Goal: Information Seeking & Learning: Learn about a topic

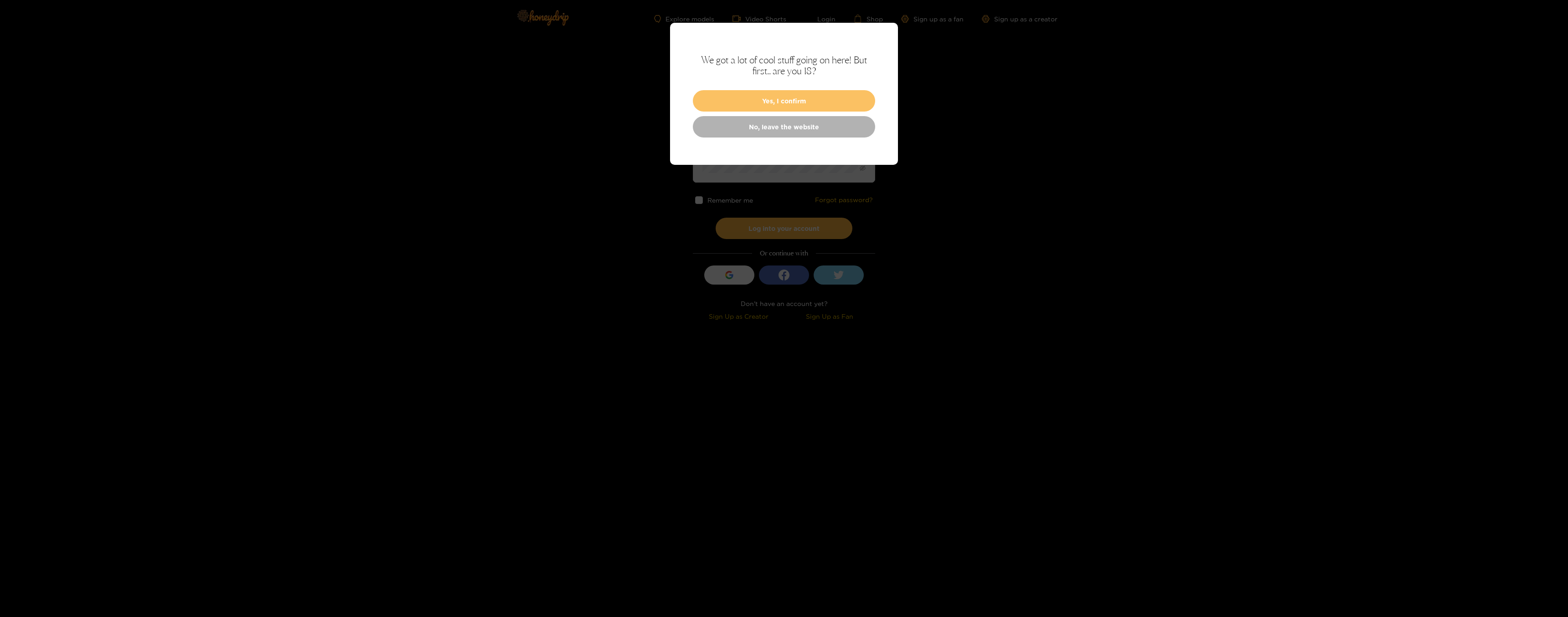
click at [792, 100] on button "Yes, I confirm" at bounding box center [784, 101] width 182 height 21
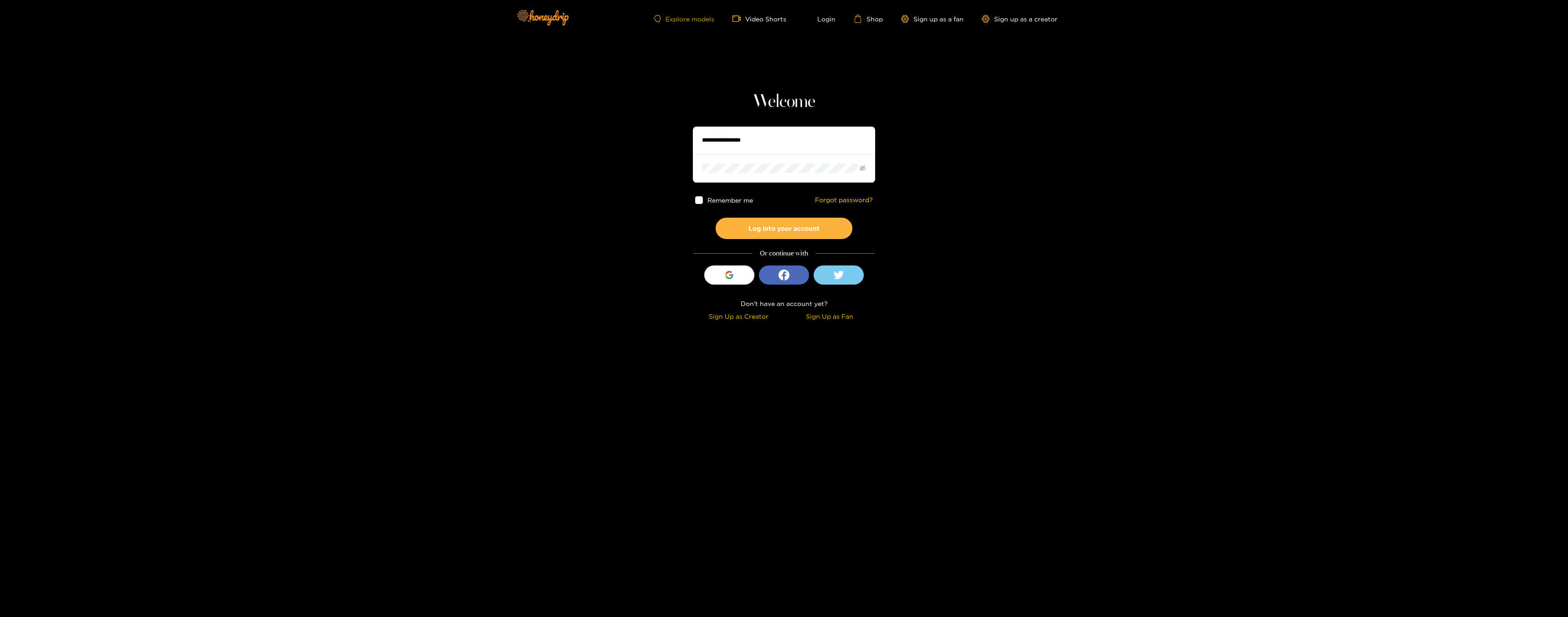
click at [699, 17] on link "Explore models" at bounding box center [684, 19] width 60 height 8
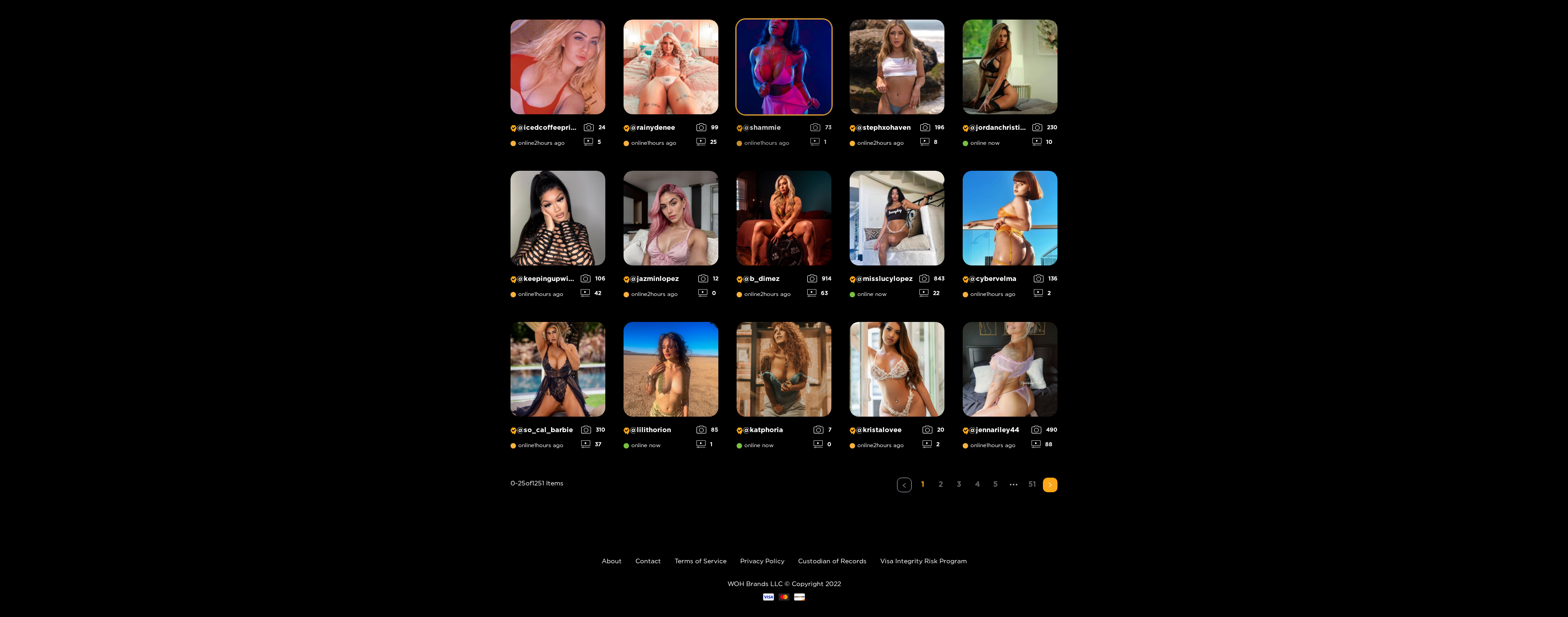
scroll to position [474, 0]
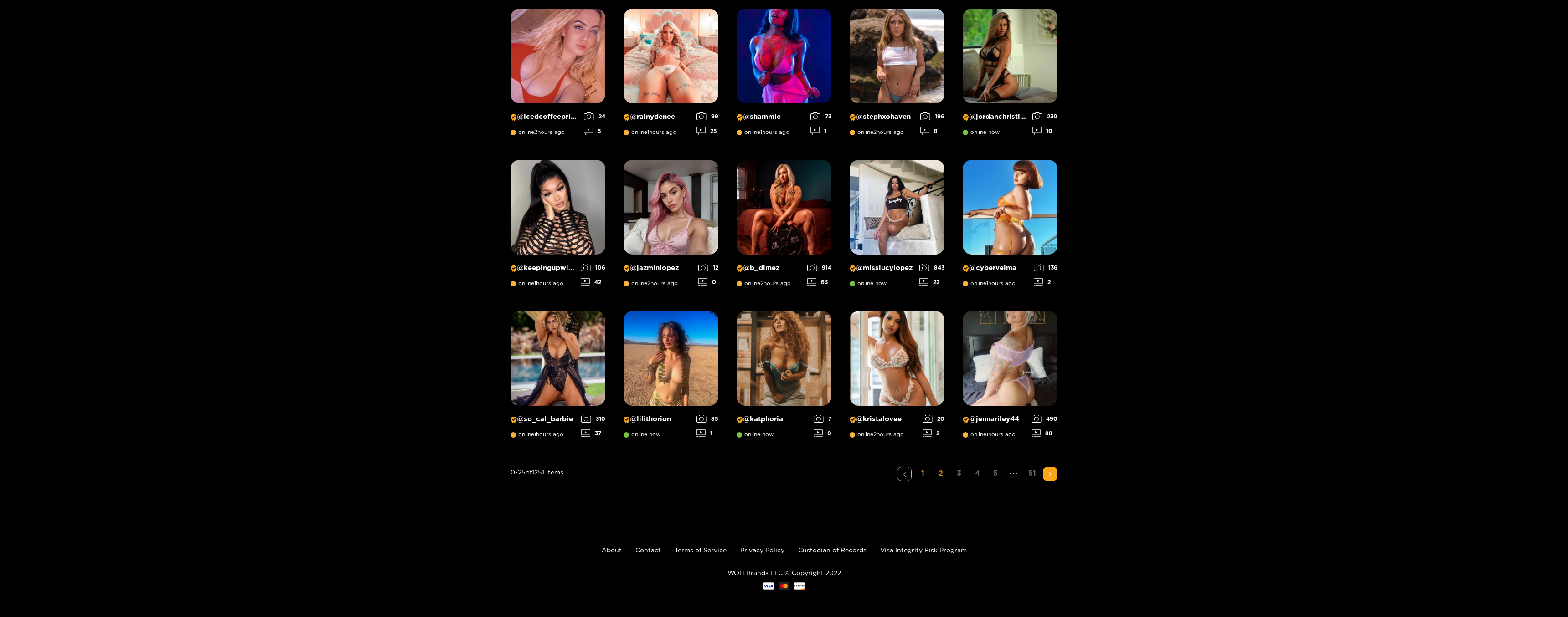
click at [941, 476] on link "2" at bounding box center [941, 473] width 15 height 13
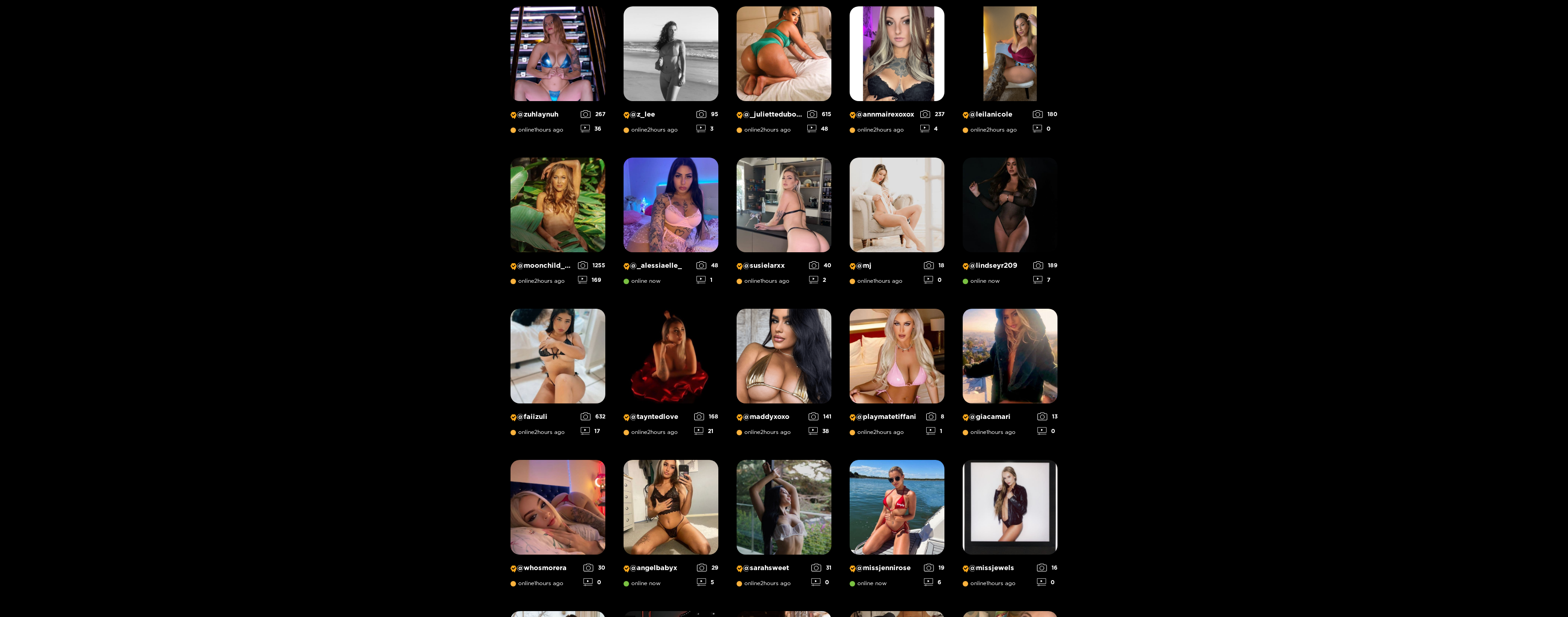
scroll to position [337, 0]
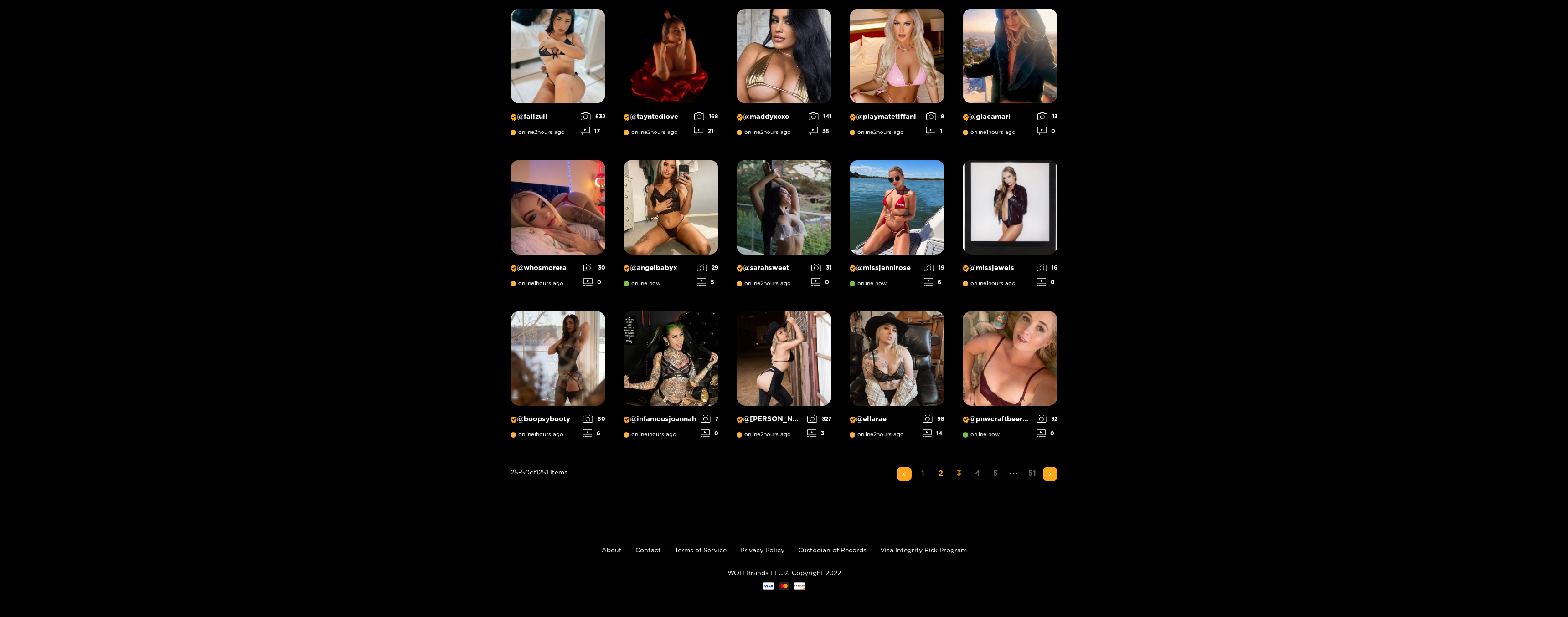
click at [958, 473] on link "3" at bounding box center [959, 473] width 15 height 13
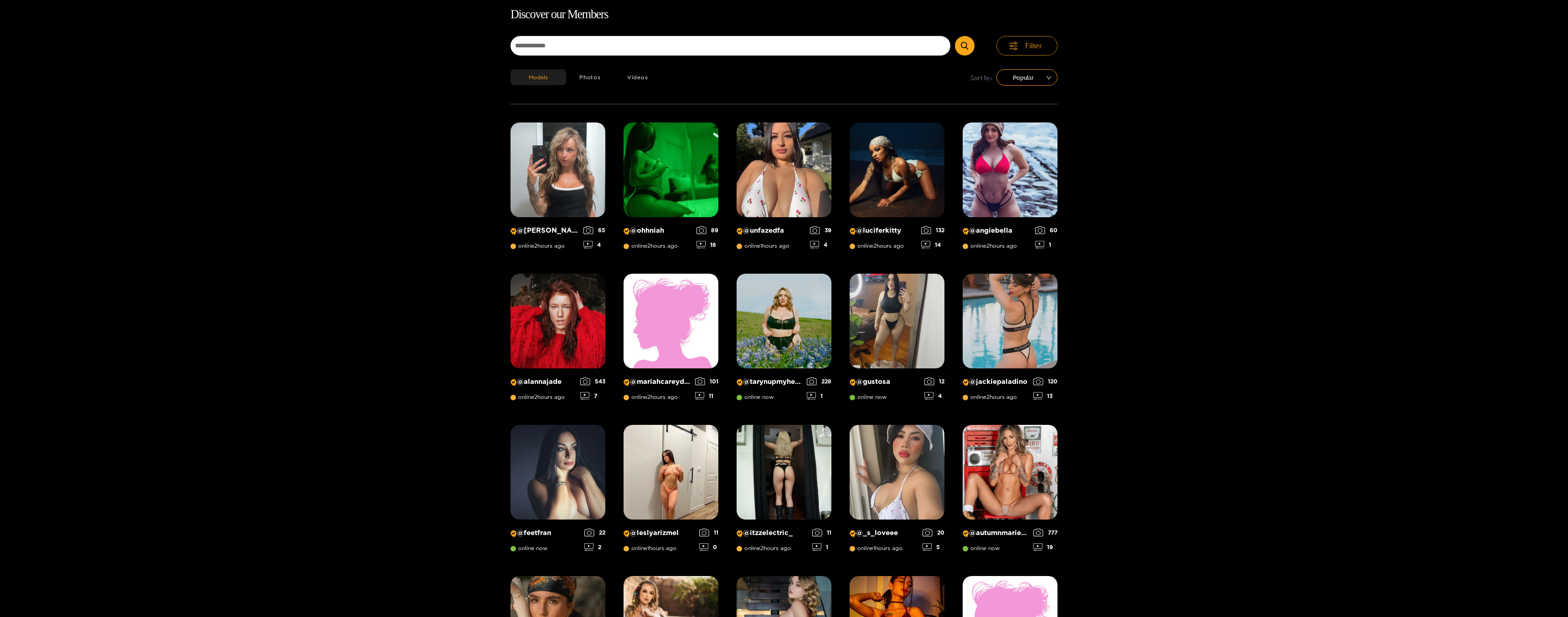
scroll to position [58, 0]
click at [1026, 49] on span "Filter" at bounding box center [1034, 45] width 17 height 10
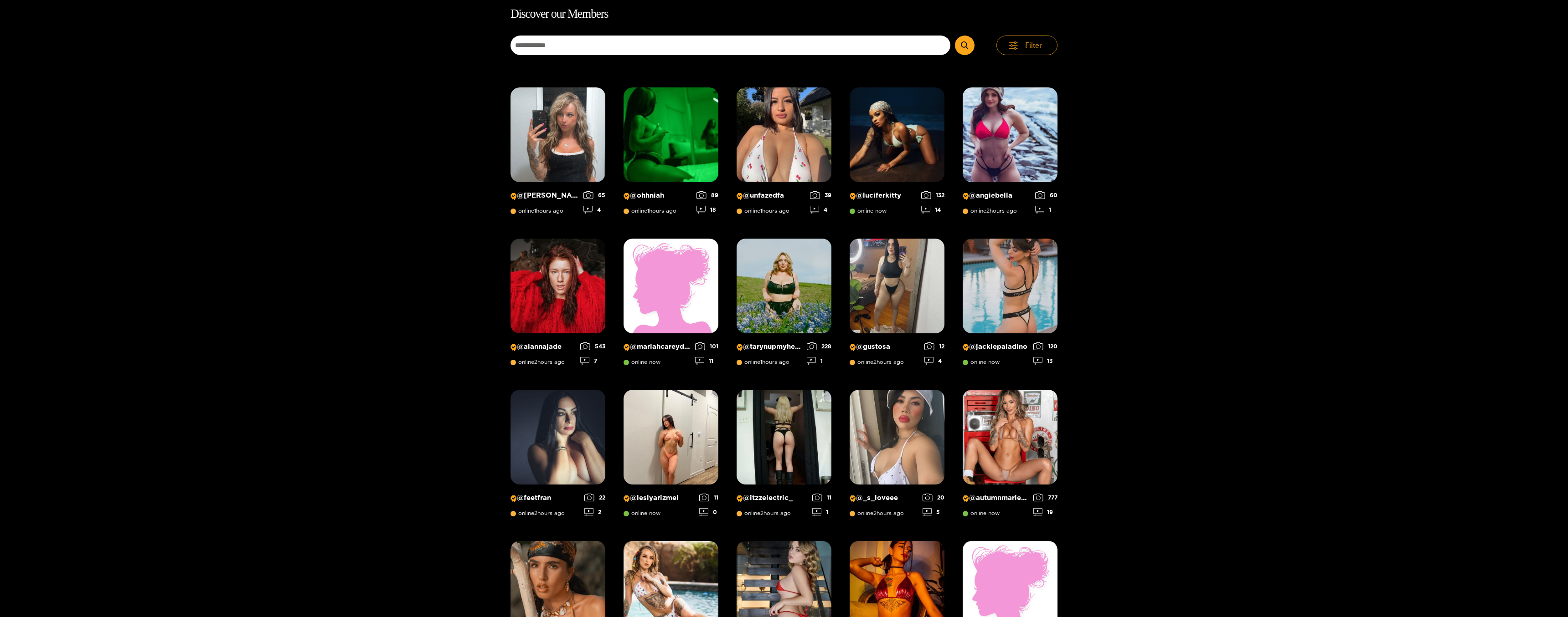
click at [1026, 49] on span "Filter" at bounding box center [1034, 45] width 17 height 10
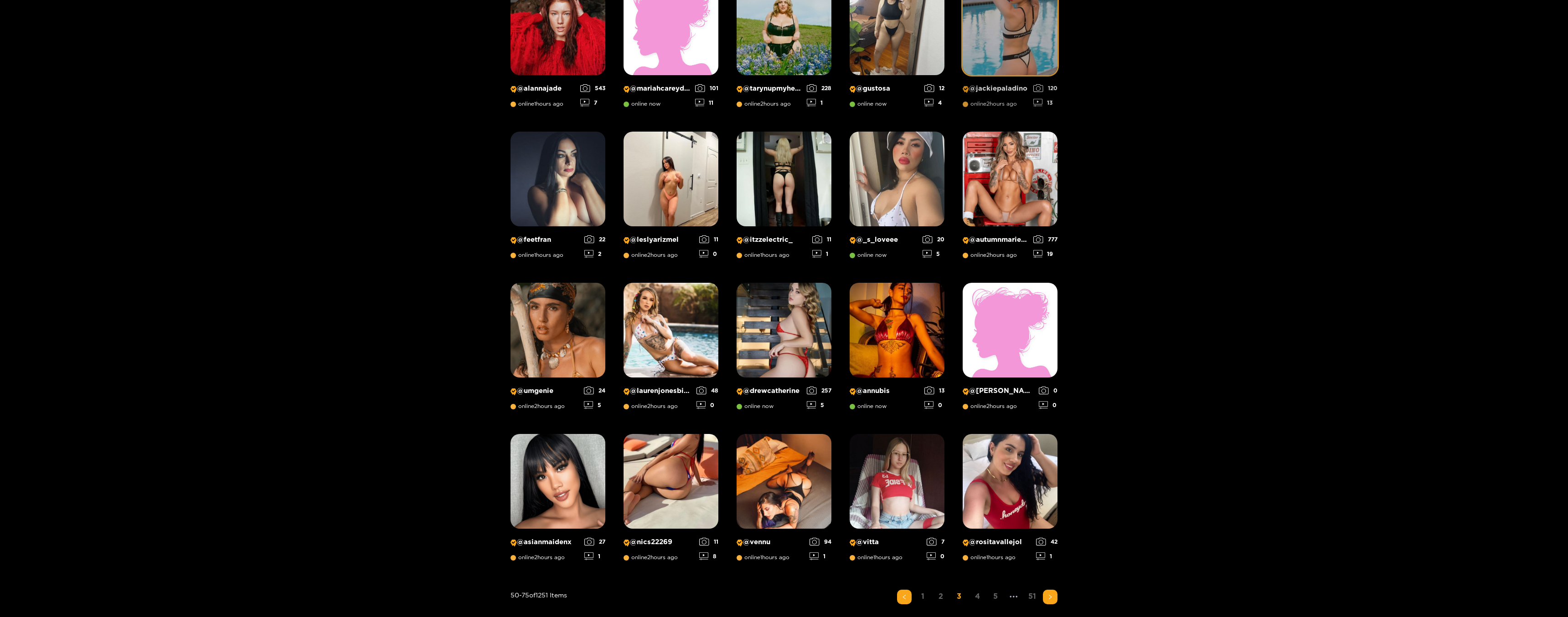
scroll to position [384, 0]
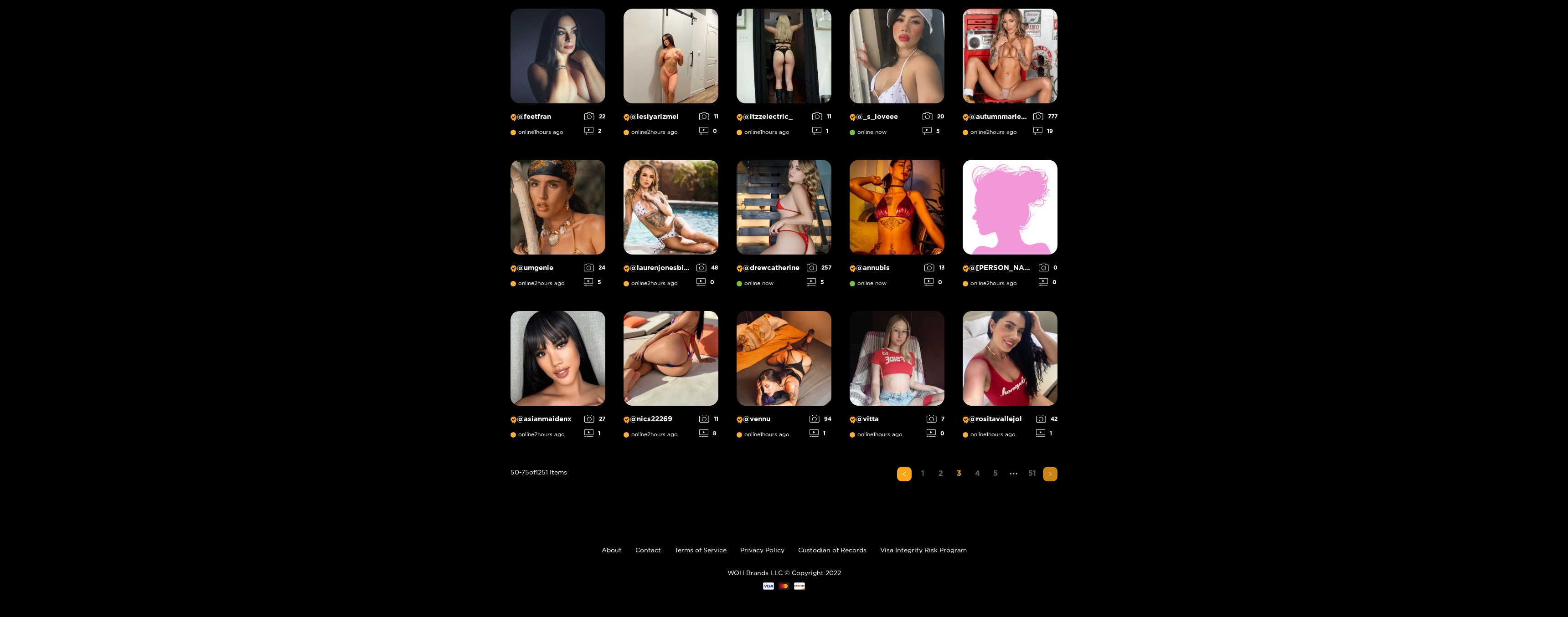
click at [1048, 474] on icon "right" at bounding box center [1050, 474] width 6 height 5
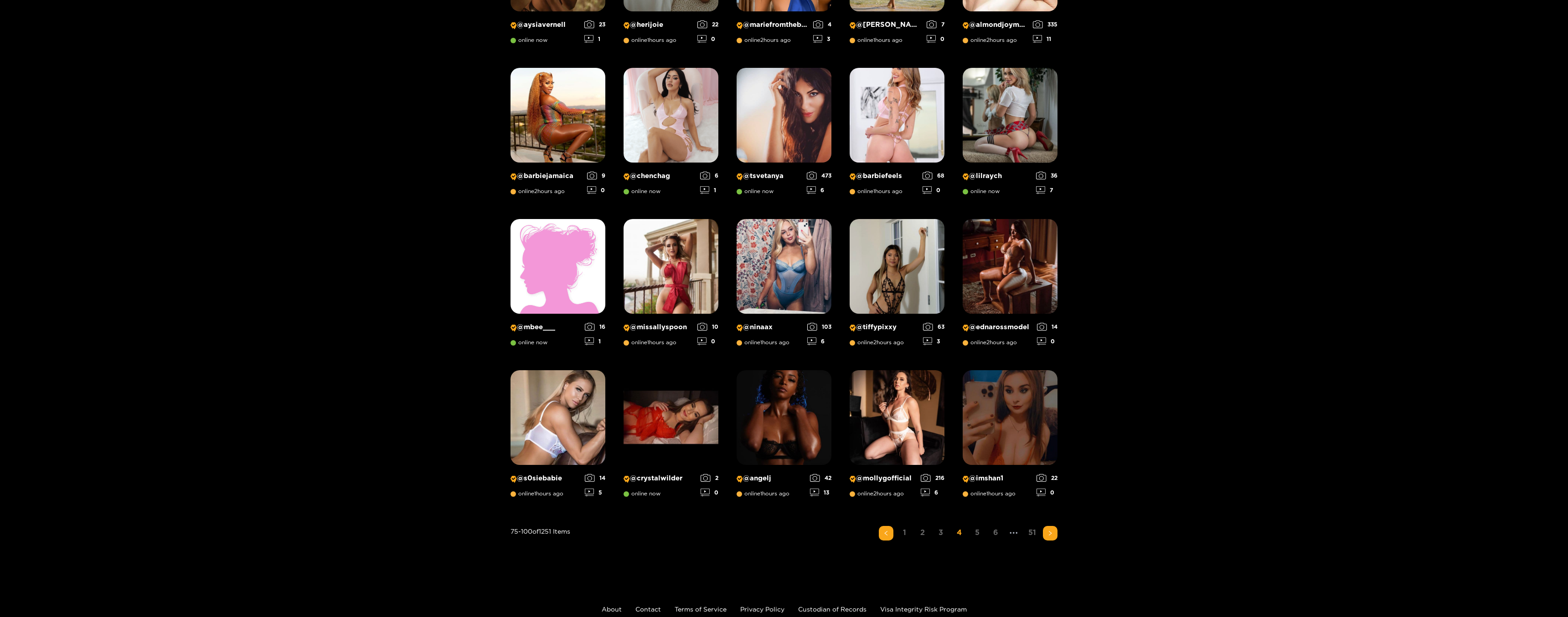
scroll to position [474, 0]
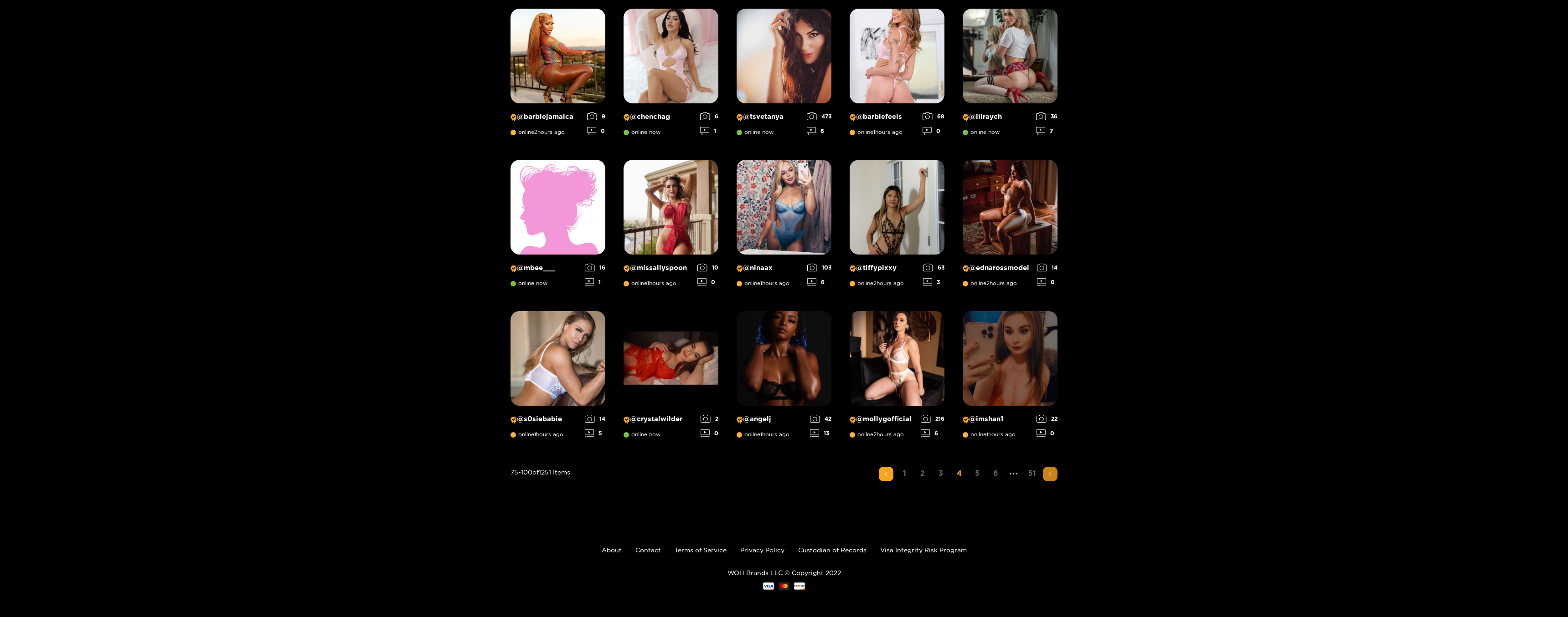
click at [1051, 473] on icon "right" at bounding box center [1050, 474] width 6 height 5
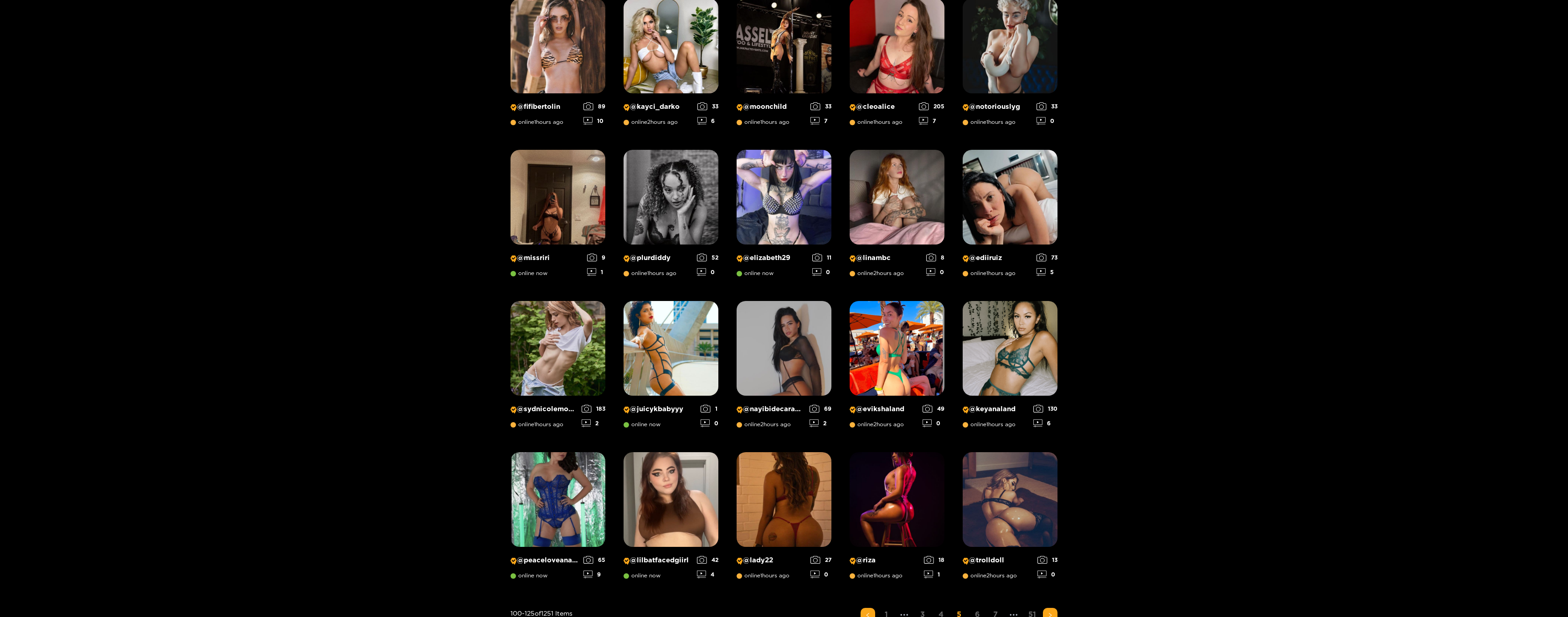
scroll to position [430, 0]
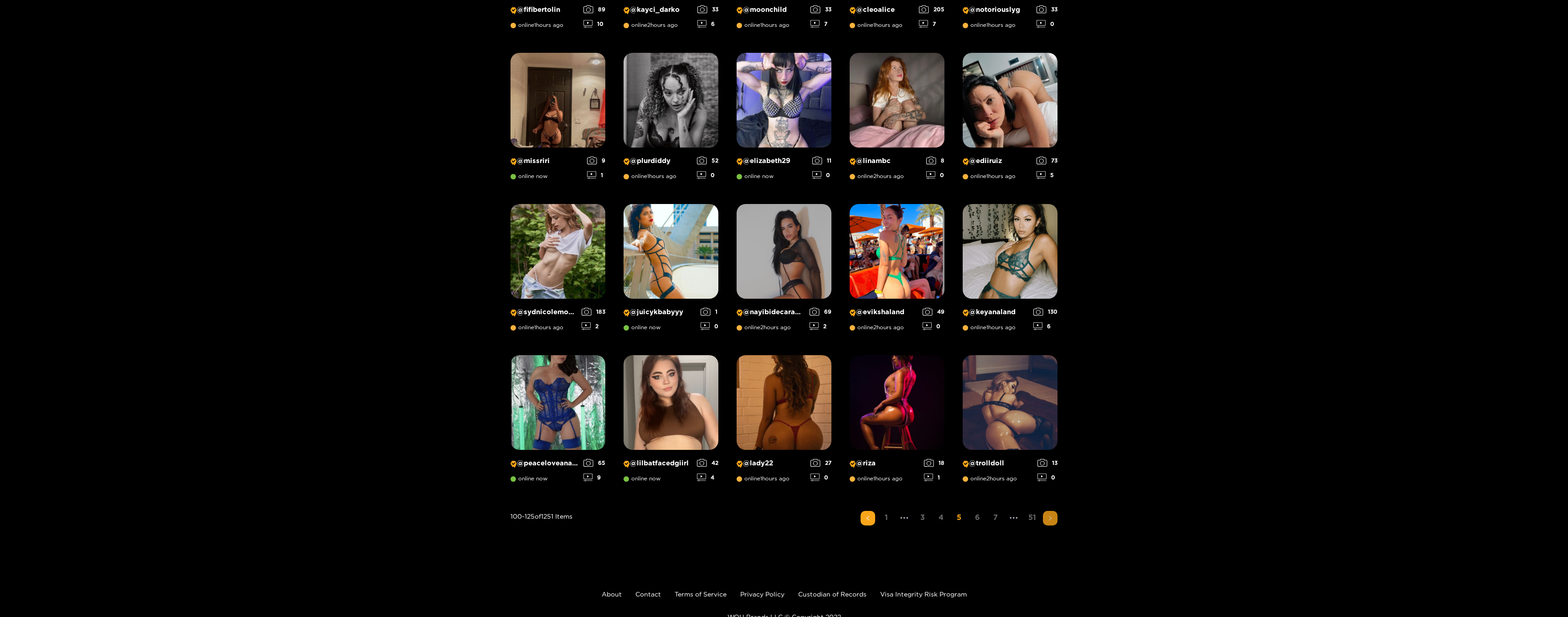
click at [1053, 520] on button "button" at bounding box center [1050, 518] width 15 height 15
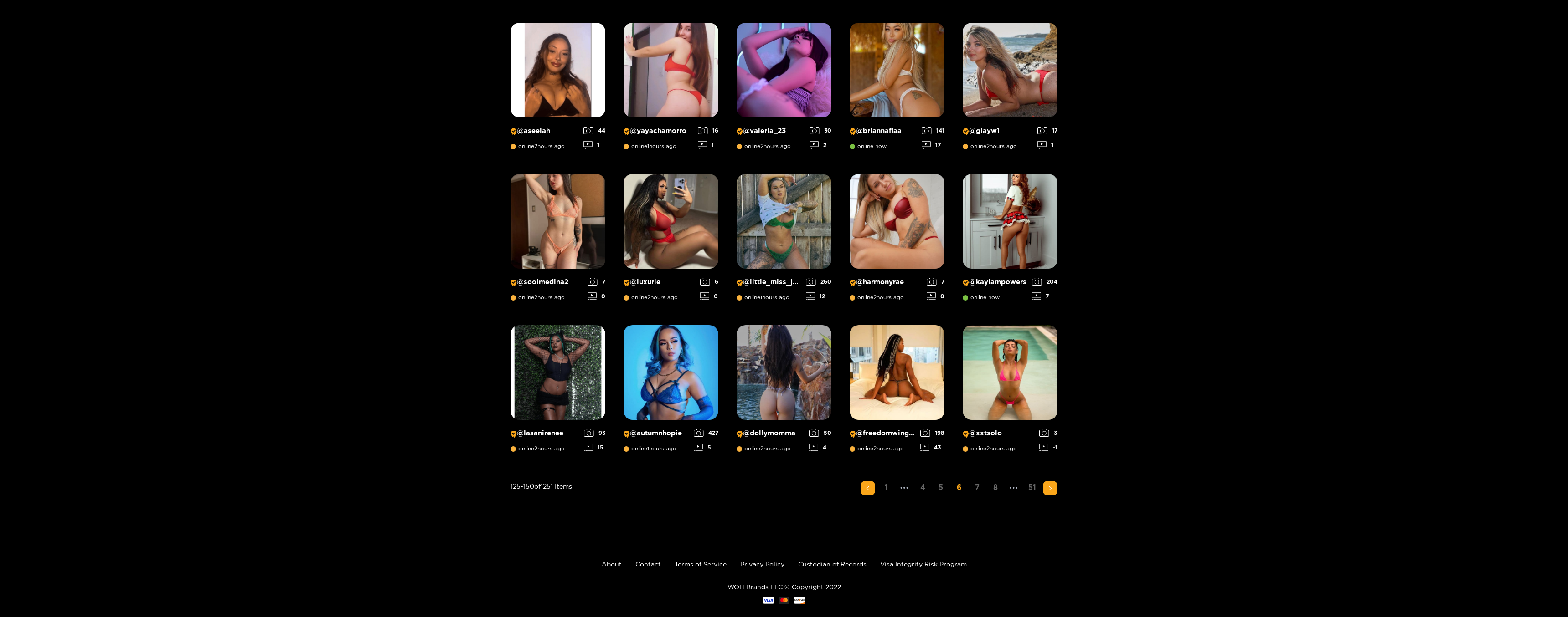
scroll to position [474, 0]
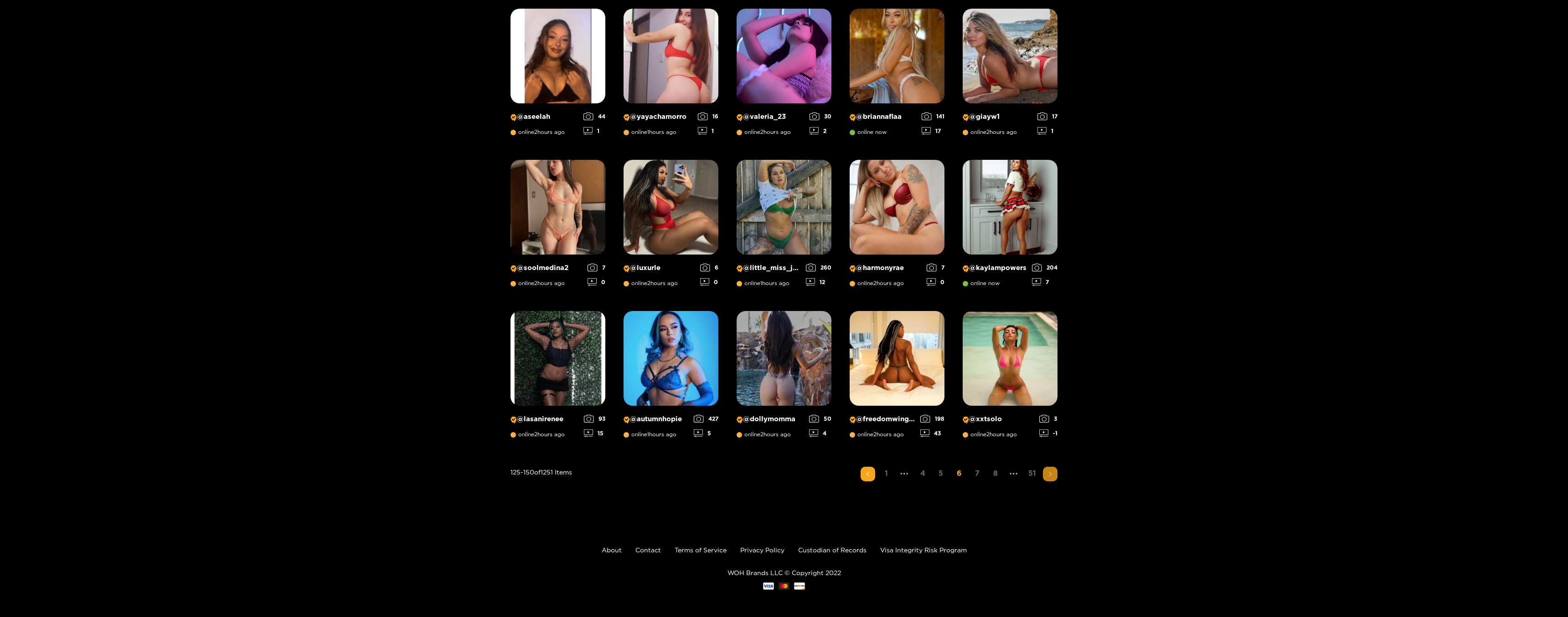
click at [1052, 474] on icon "right" at bounding box center [1050, 474] width 6 height 5
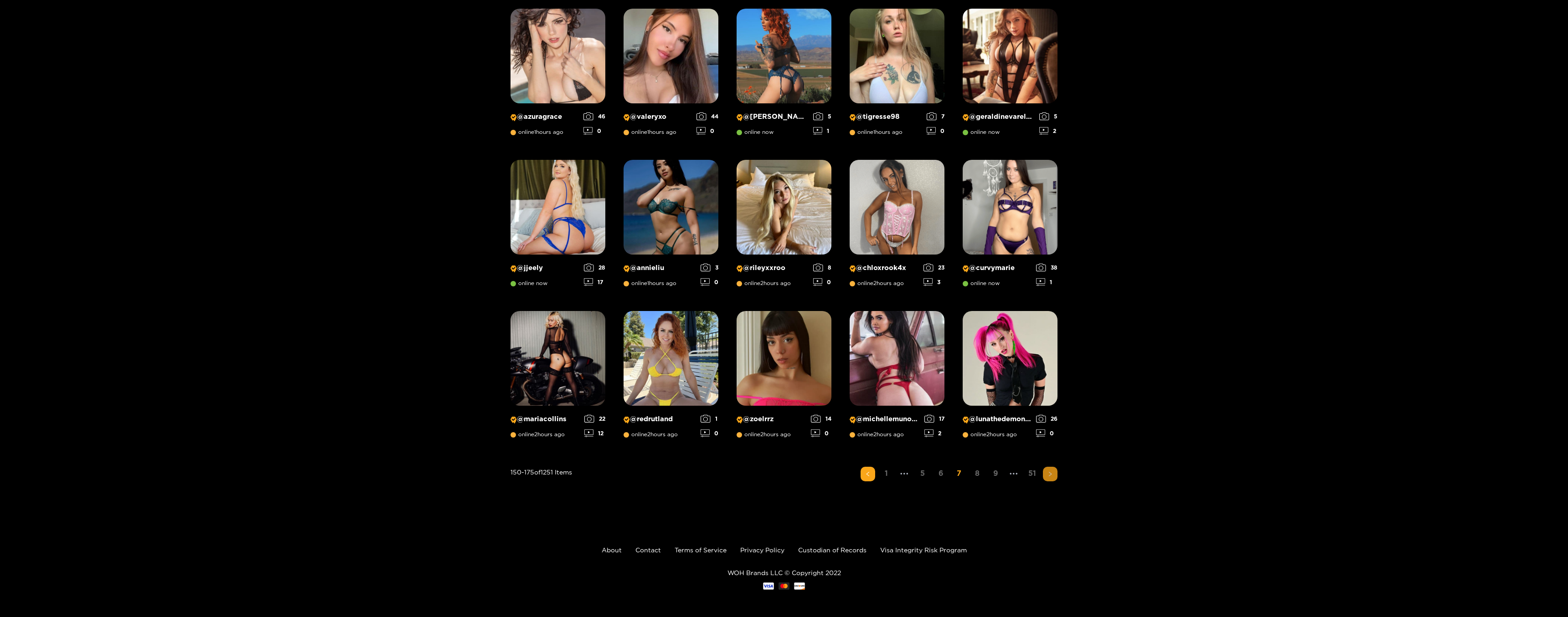
click at [1051, 476] on icon "right" at bounding box center [1050, 474] width 6 height 5
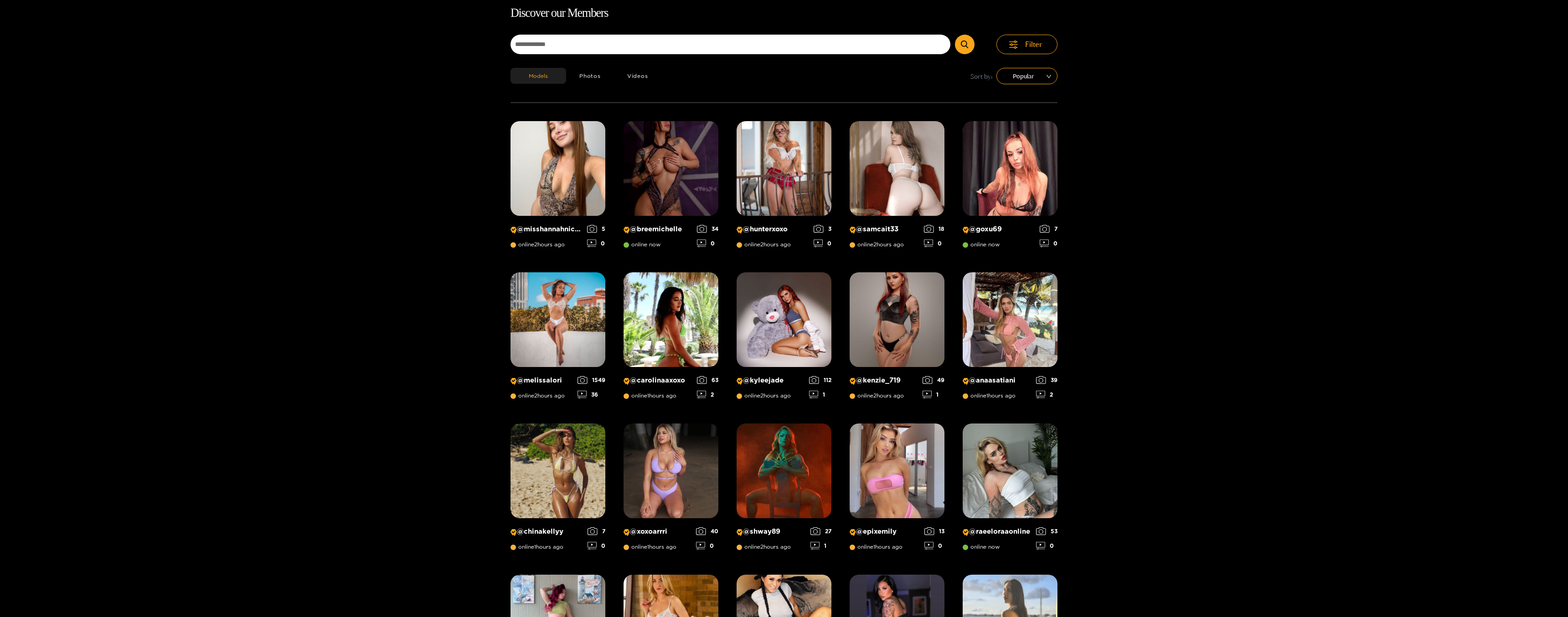
scroll to position [58, 0]
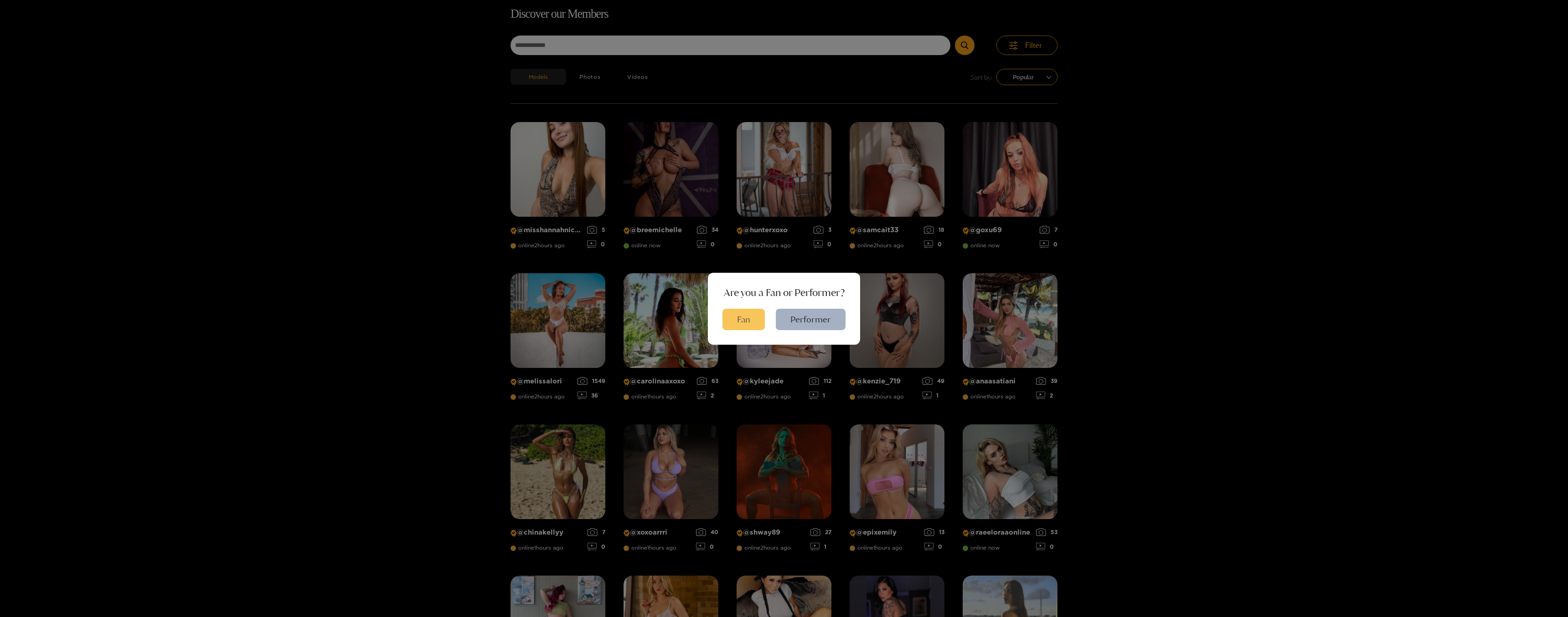
click at [745, 317] on button "Fan" at bounding box center [743, 319] width 42 height 21
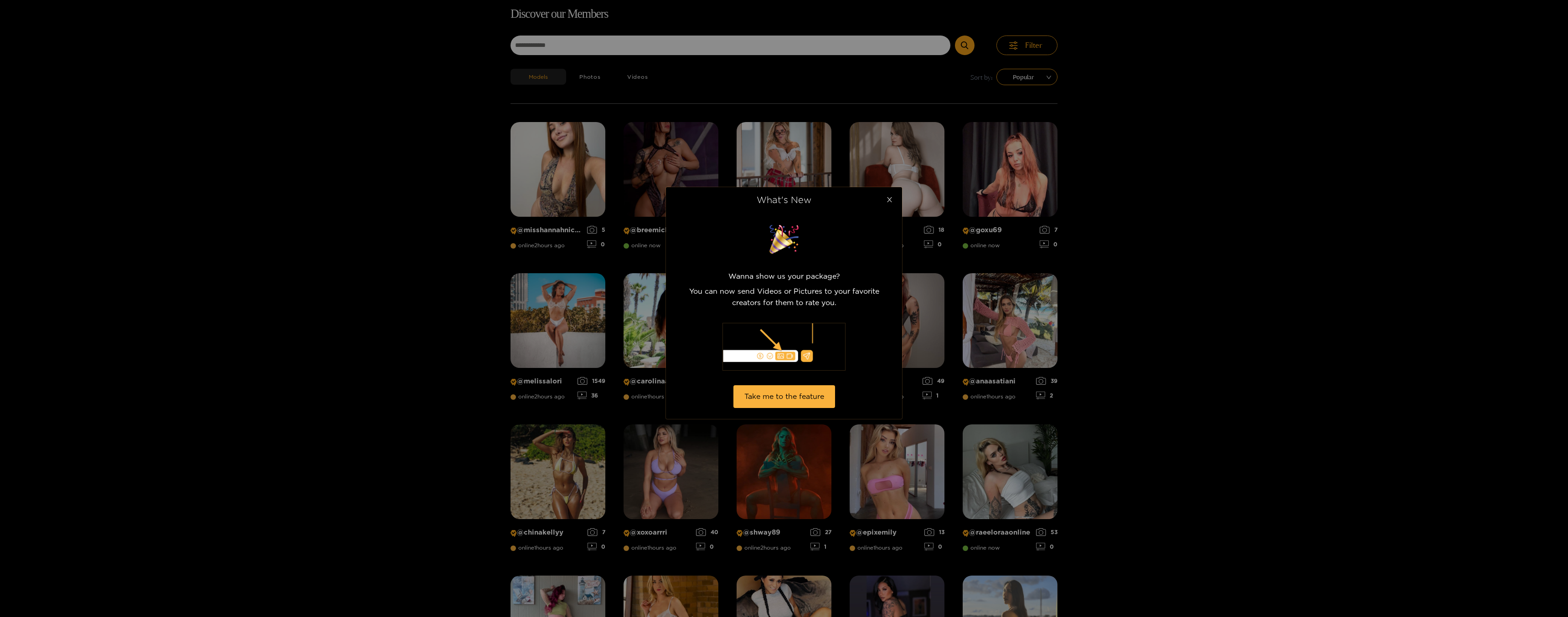
drag, startPoint x: 889, startPoint y: 198, endPoint x: 962, endPoint y: 252, distance: 90.8
click at [889, 199] on icon "close" at bounding box center [889, 199] width 7 height 7
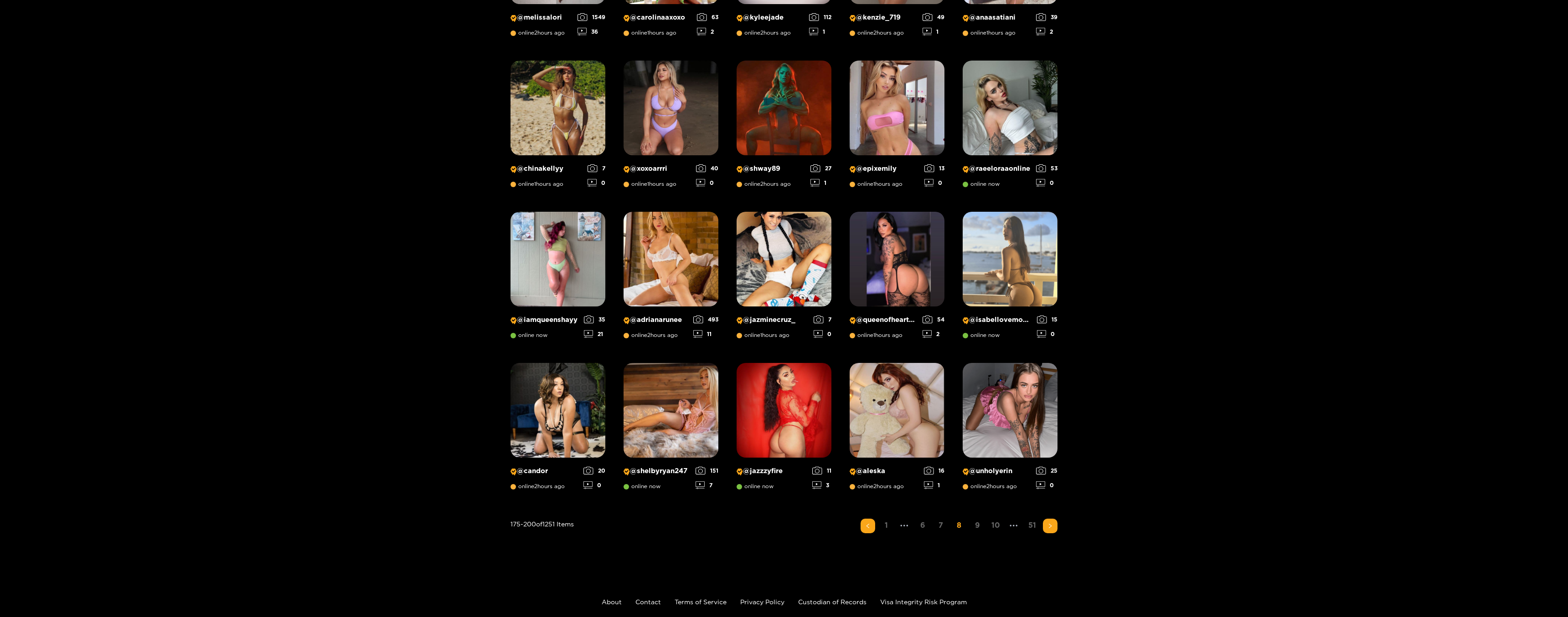
scroll to position [430, 0]
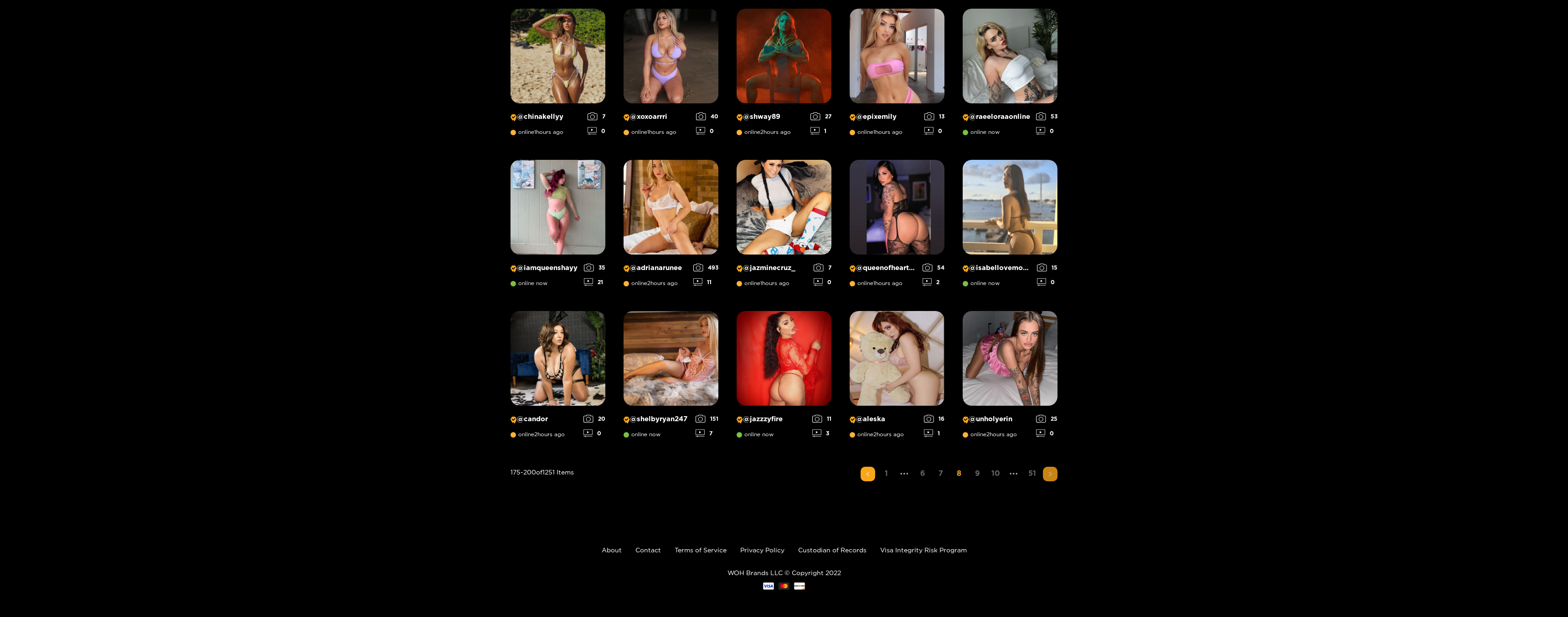
click at [1051, 472] on icon "right" at bounding box center [1050, 474] width 6 height 5
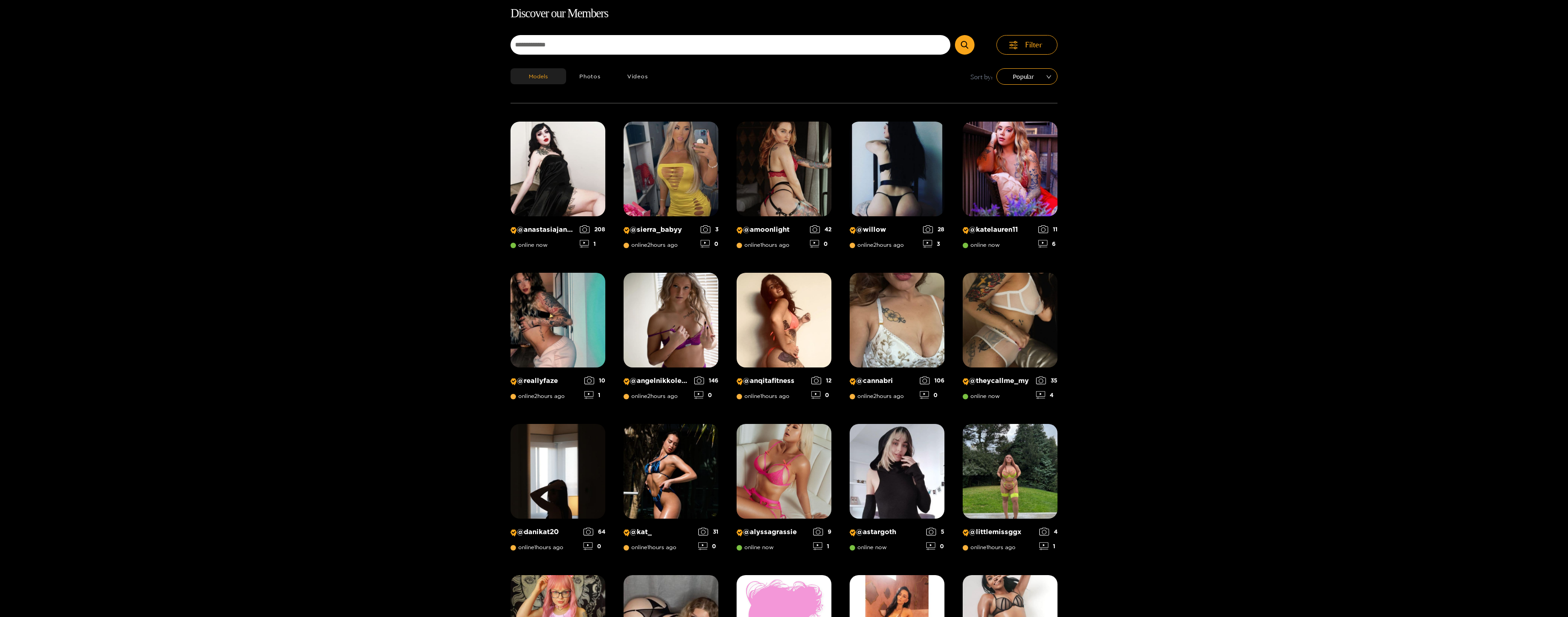
scroll to position [58, 0]
click at [1032, 51] on button "Filter" at bounding box center [1027, 45] width 61 height 20
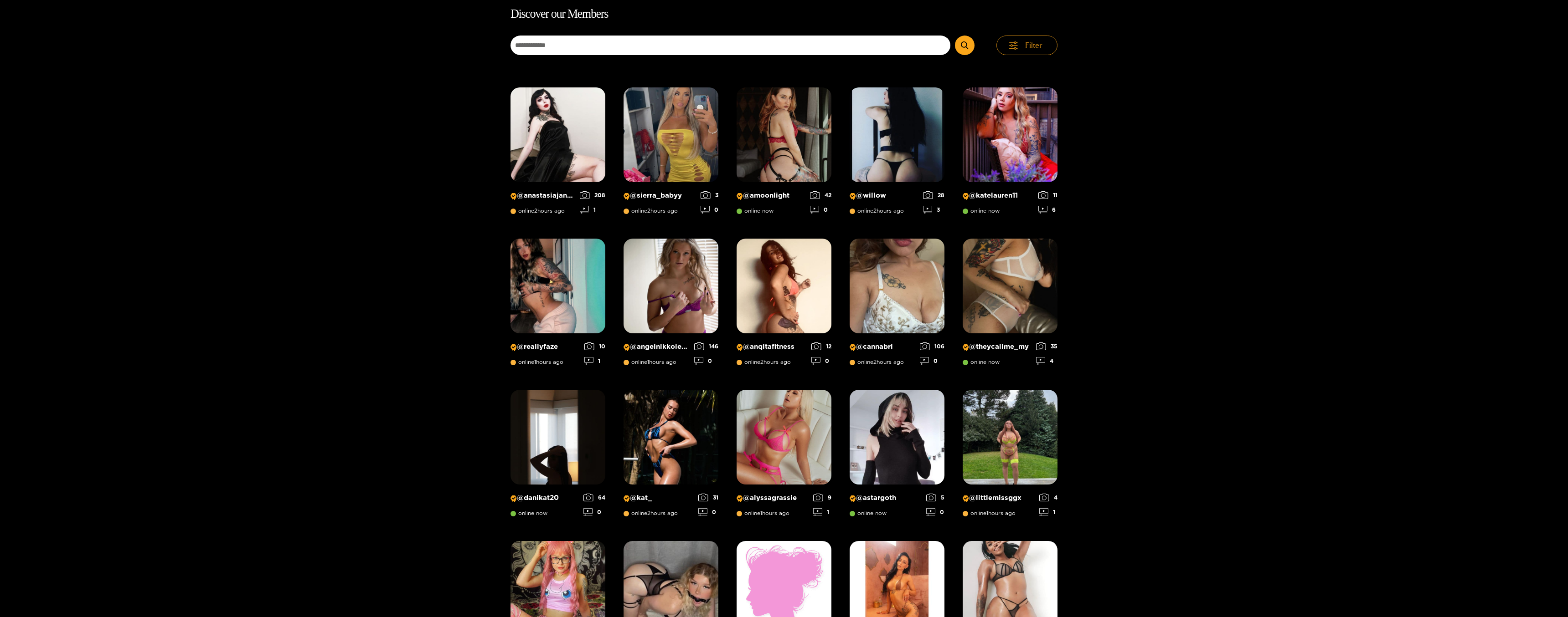
click at [1028, 46] on span "Filter" at bounding box center [1034, 45] width 17 height 10
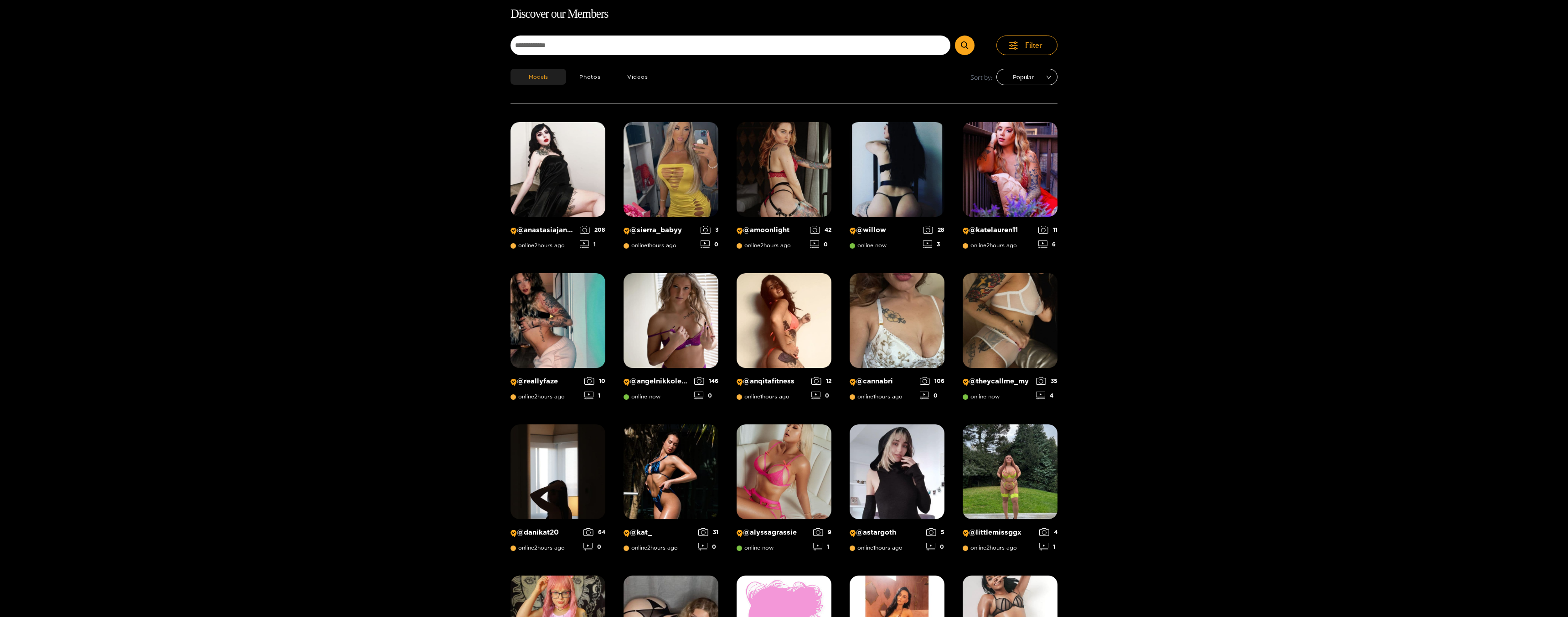
click at [1024, 81] on span "Popular" at bounding box center [1027, 77] width 48 height 13
click at [1013, 95] on div "Latest" at bounding box center [1027, 96] width 50 height 10
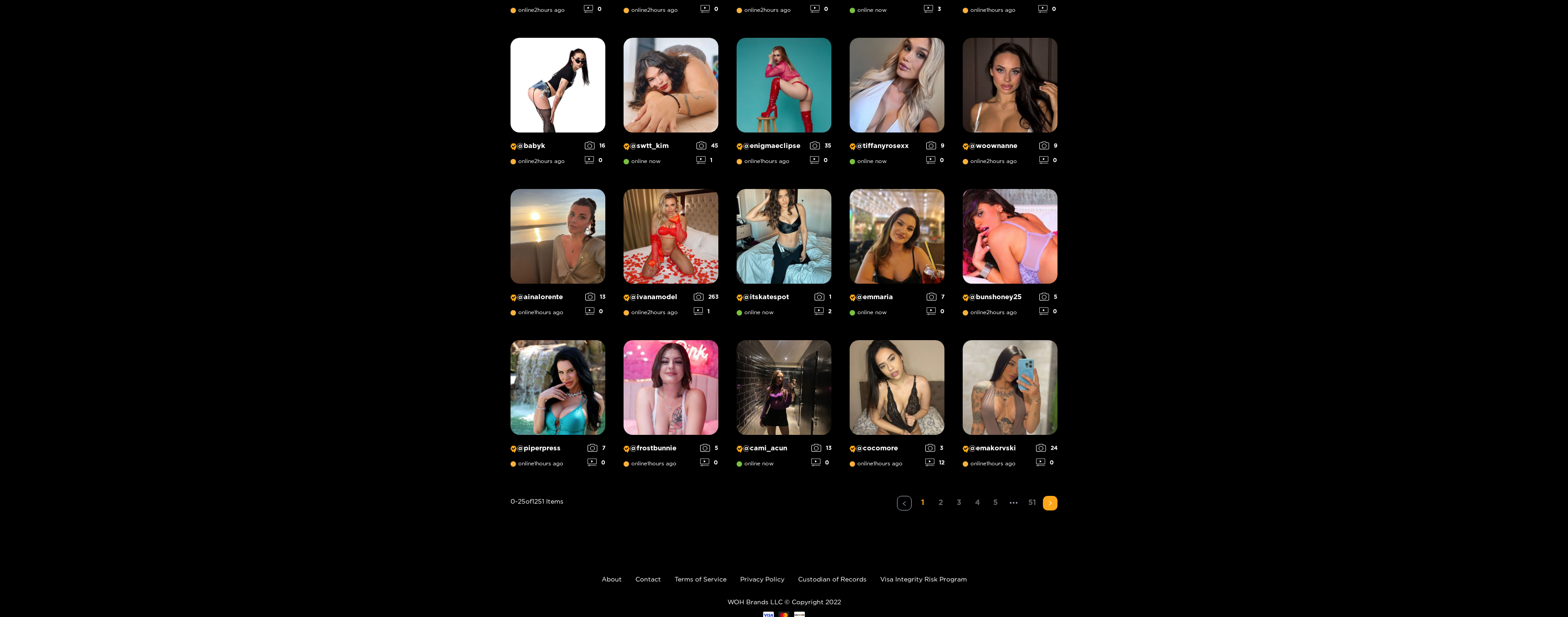
scroll to position [474, 0]
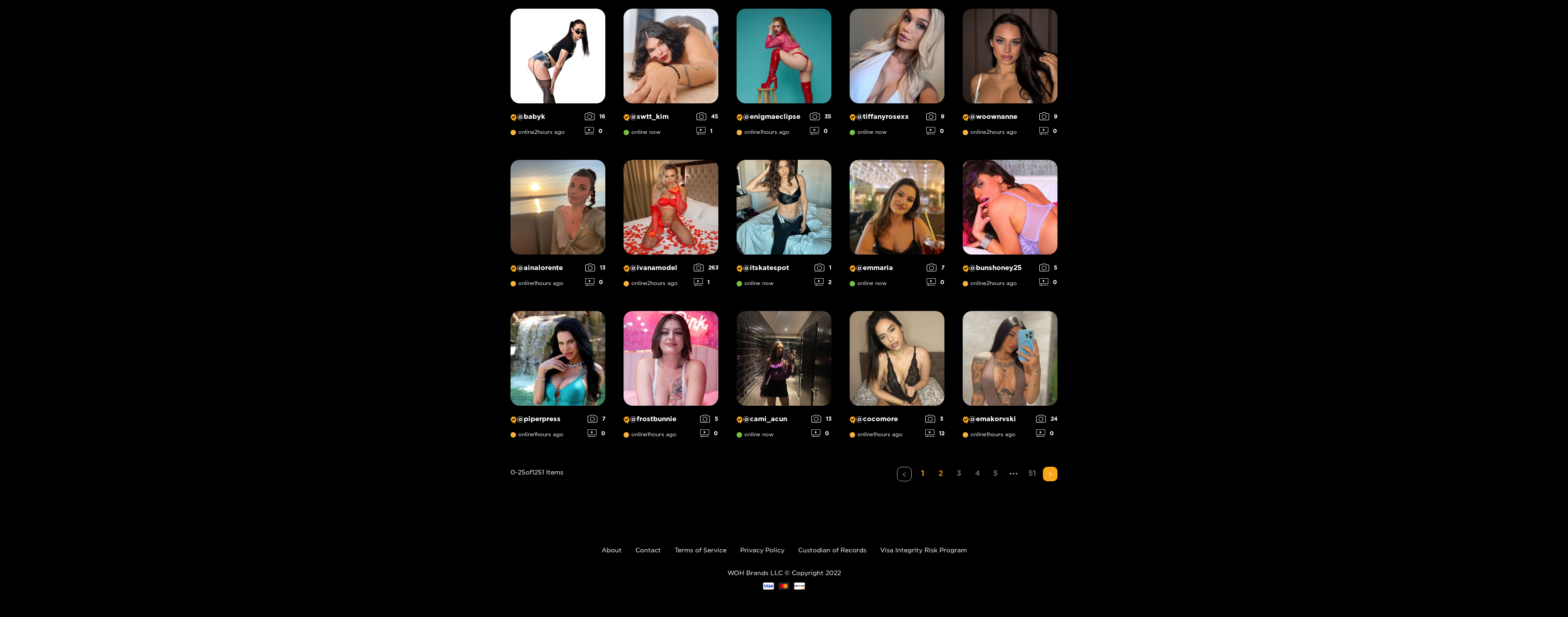
click at [940, 475] on link "2" at bounding box center [941, 473] width 15 height 13
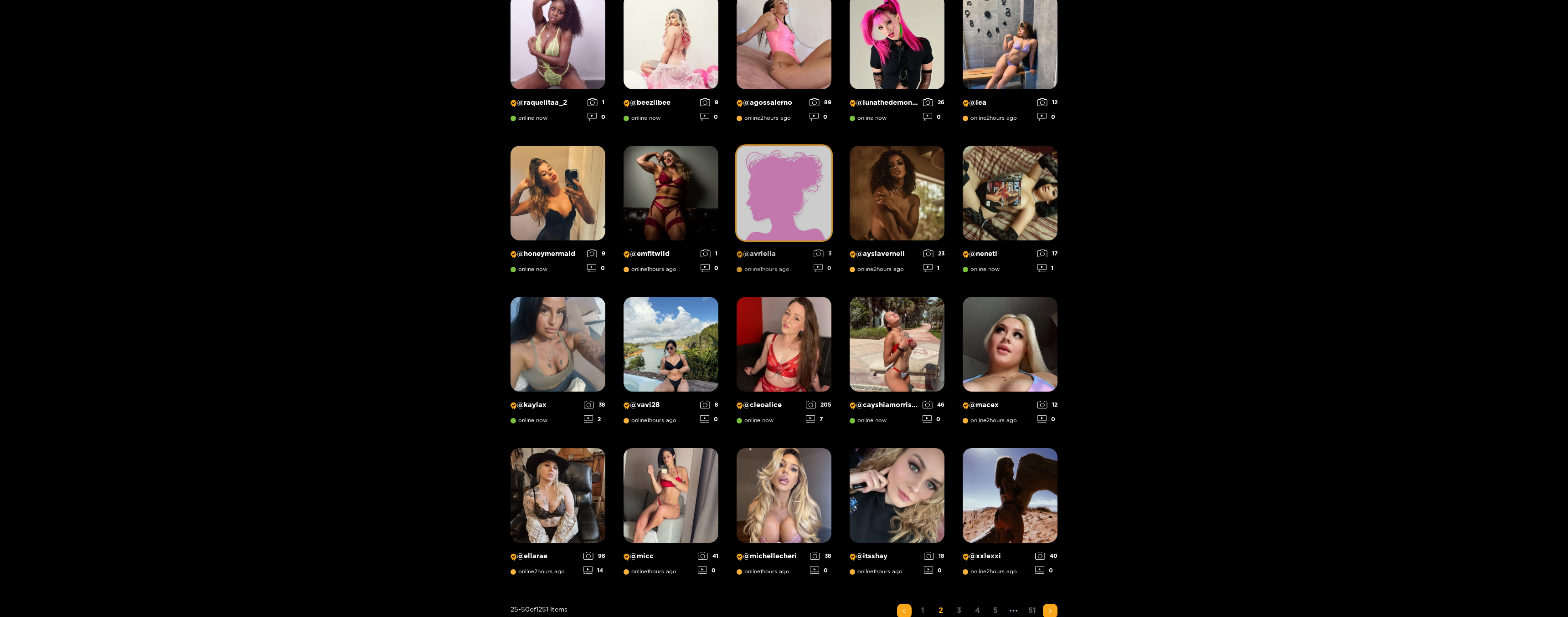
scroll to position [430, 0]
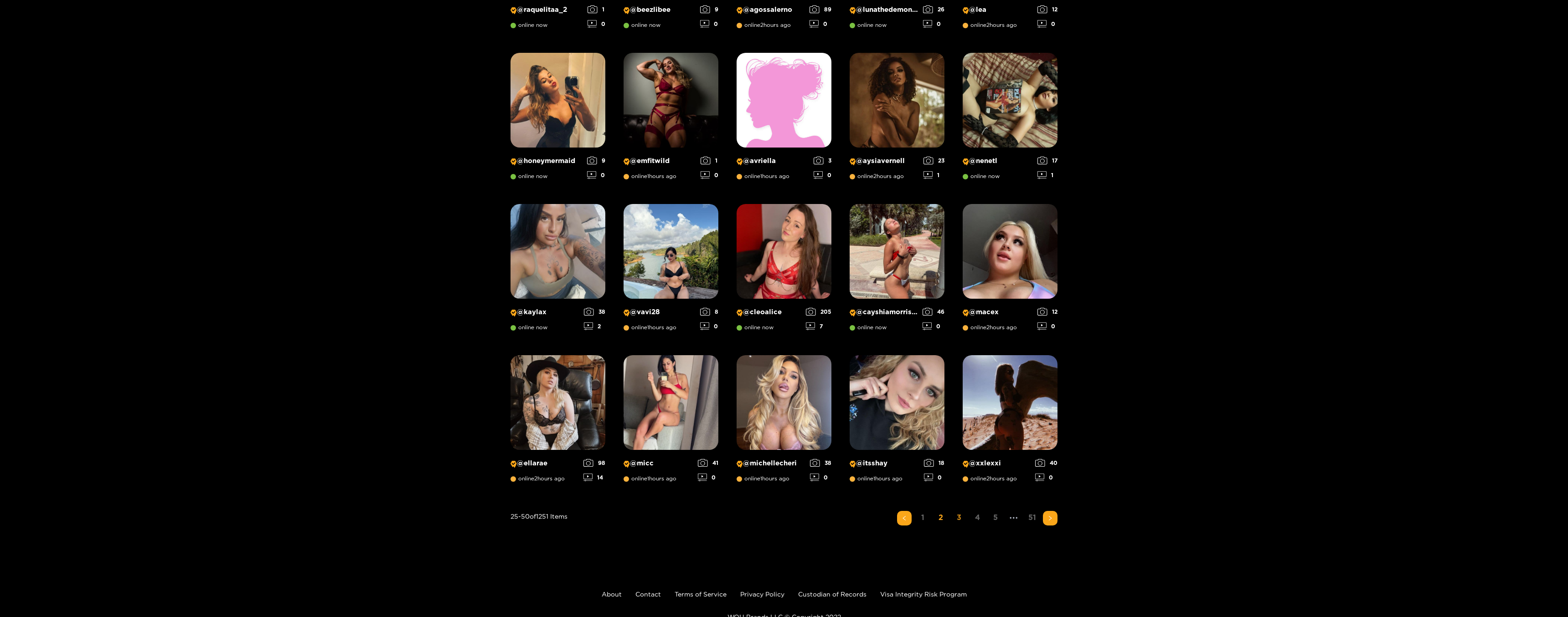
click at [954, 520] on link "3" at bounding box center [959, 517] width 15 height 13
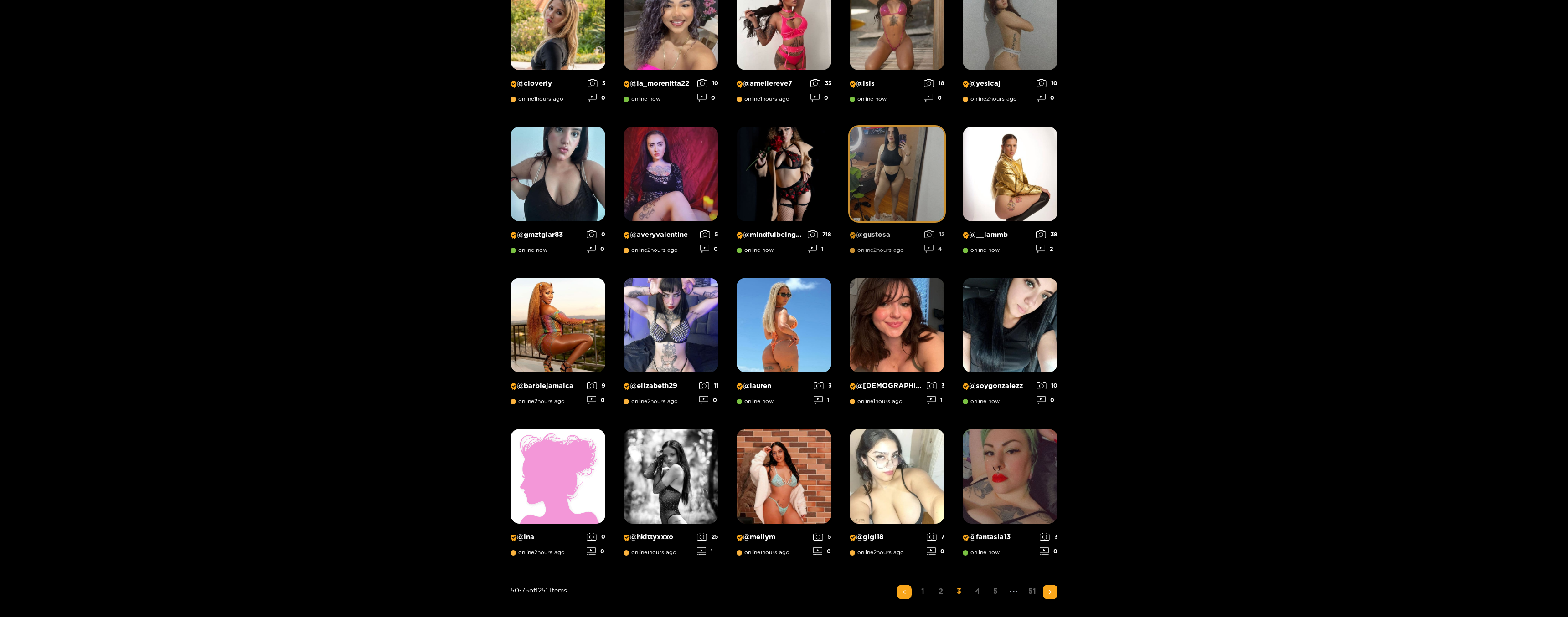
scroll to position [384, 0]
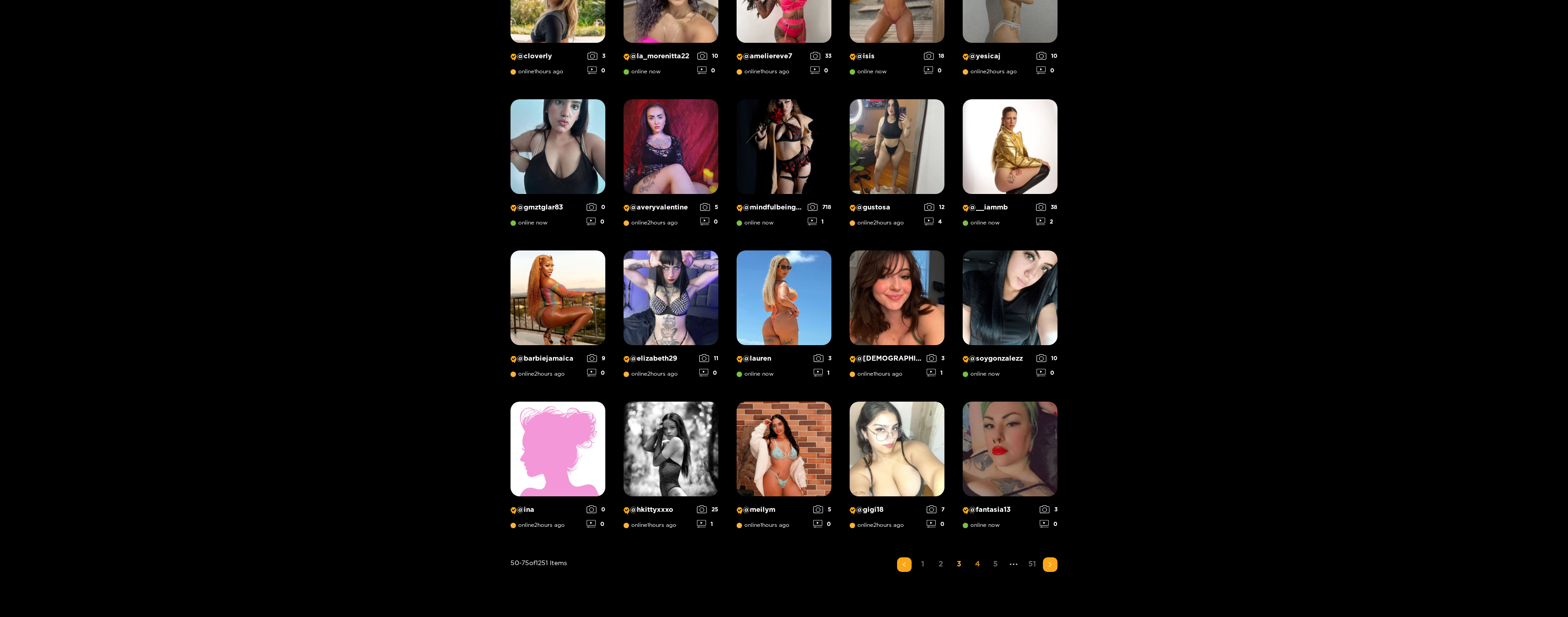
click at [971, 564] on link "4" at bounding box center [977, 564] width 15 height 13
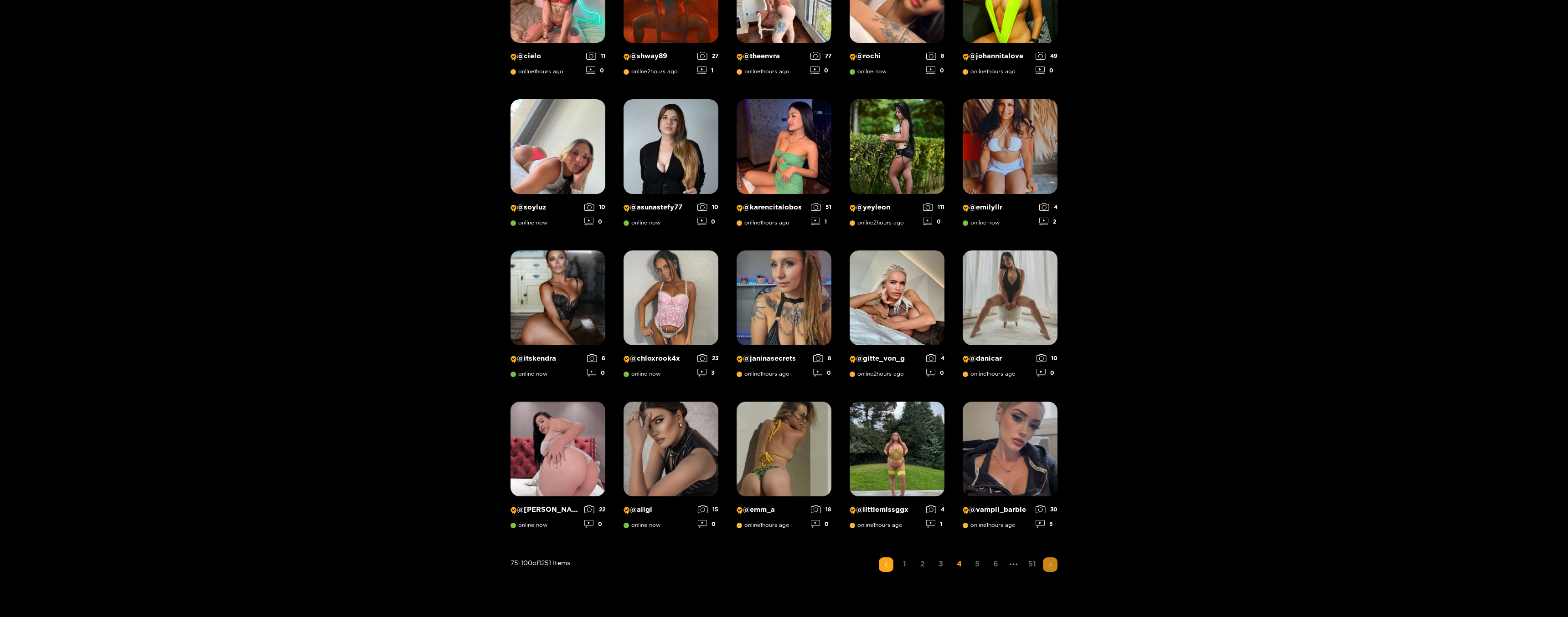
click at [1047, 566] on icon "right" at bounding box center [1050, 564] width 6 height 5
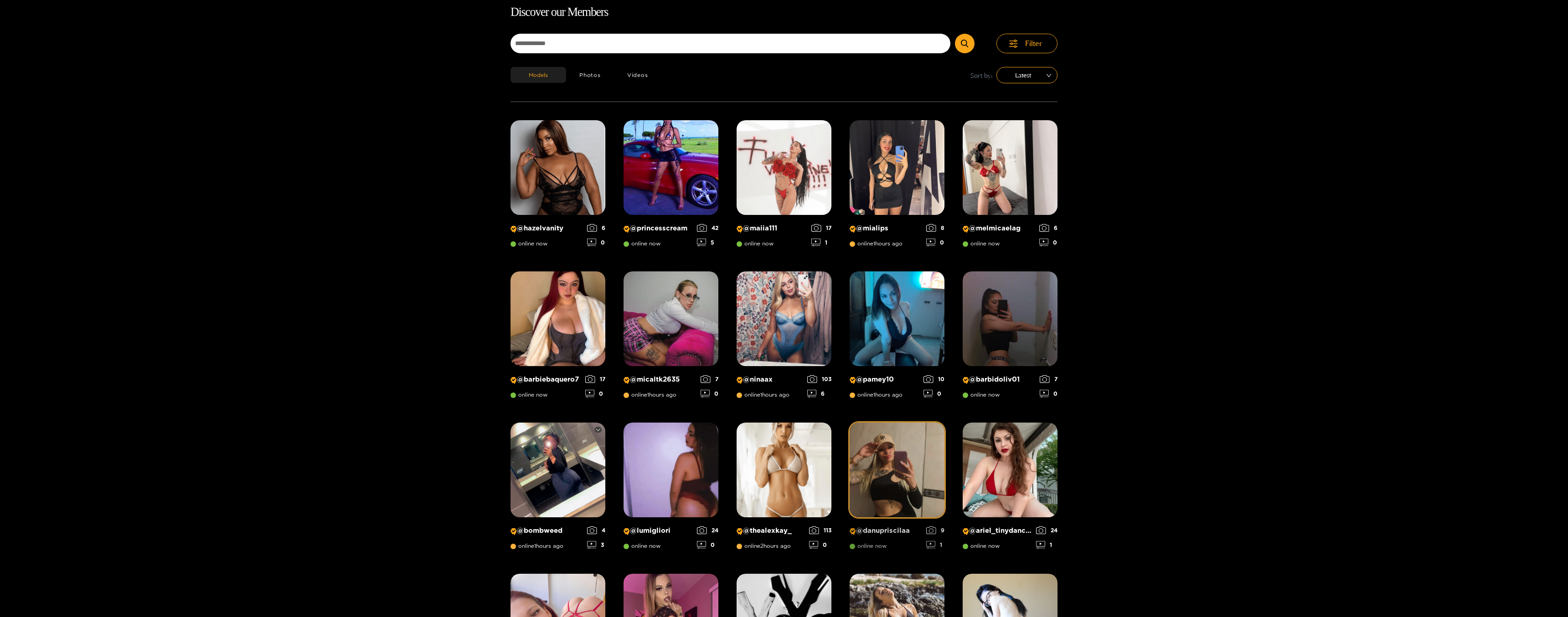
scroll to position [58, 0]
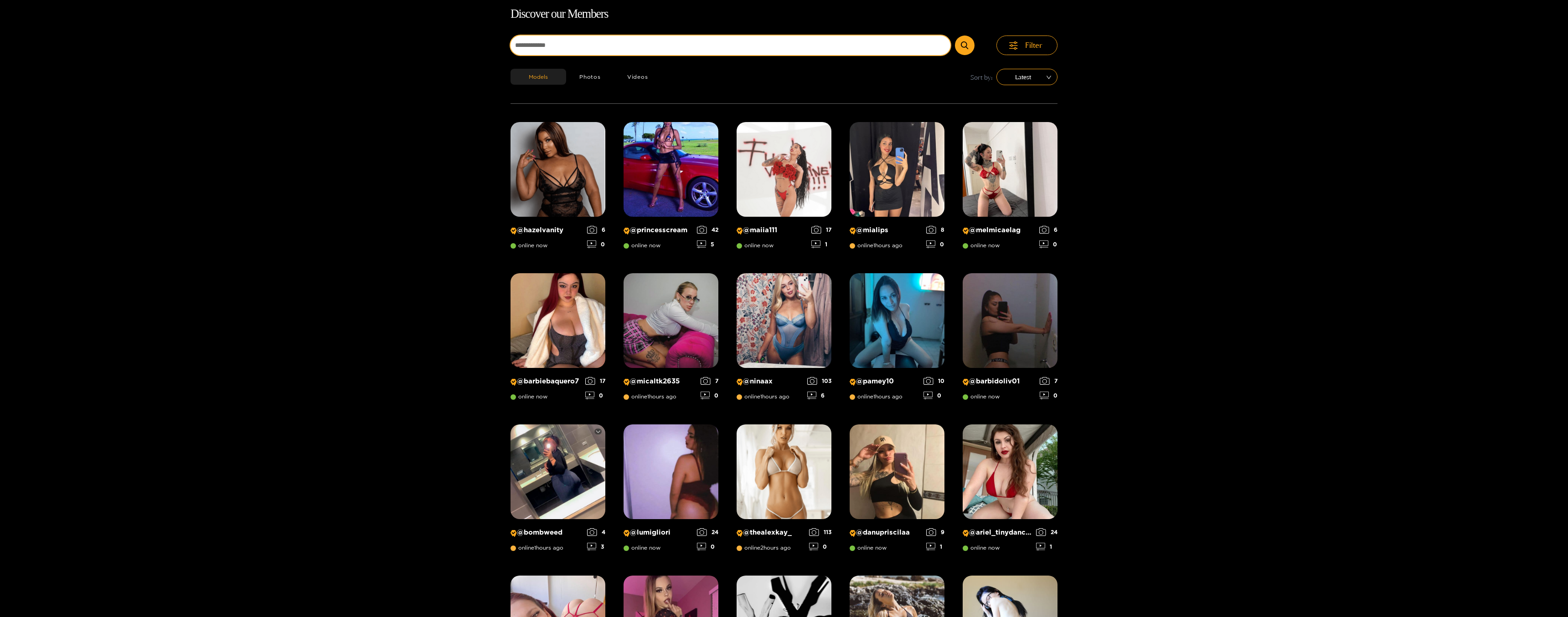
click at [650, 48] on input at bounding box center [730, 45] width 440 height 20
paste input "**********"
type input "*********"
click at [955, 35] on button "submit" at bounding box center [965, 45] width 20 height 20
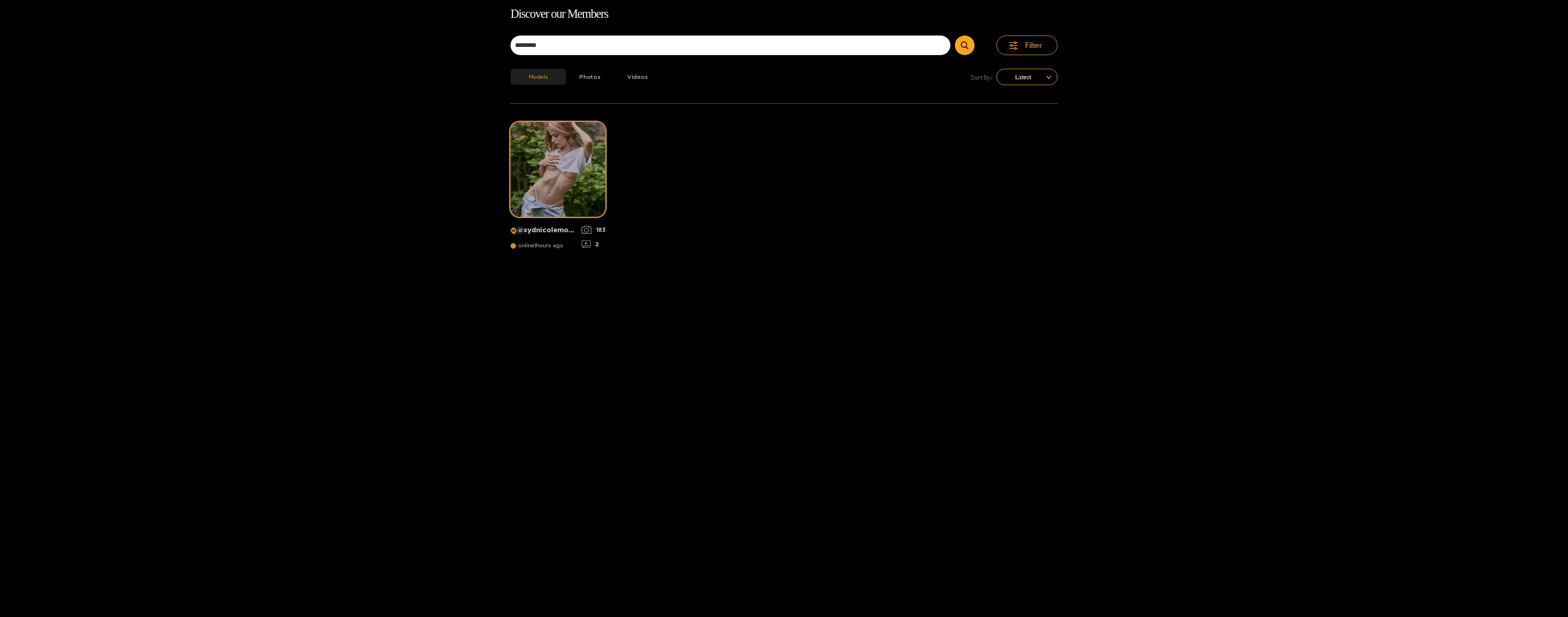
click at [562, 177] on img at bounding box center [558, 169] width 95 height 95
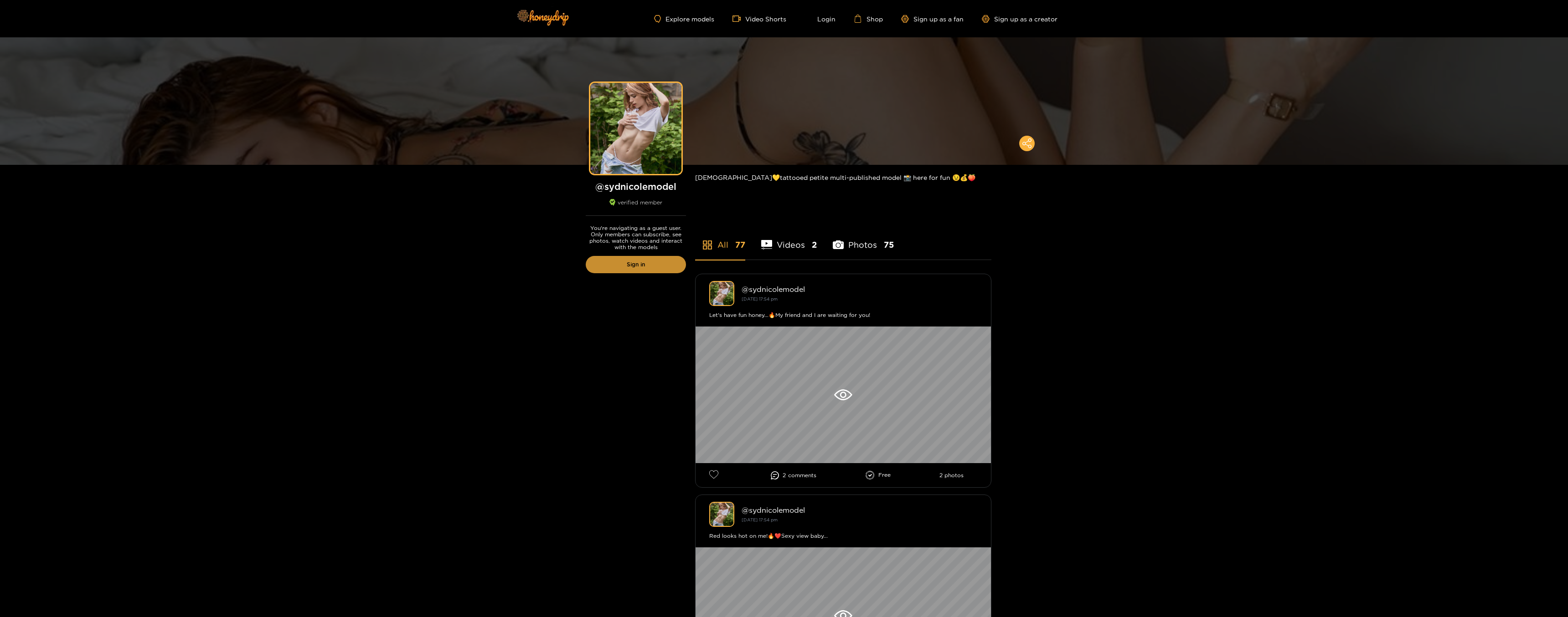
click at [653, 265] on link "Sign in" at bounding box center [636, 265] width 100 height 17
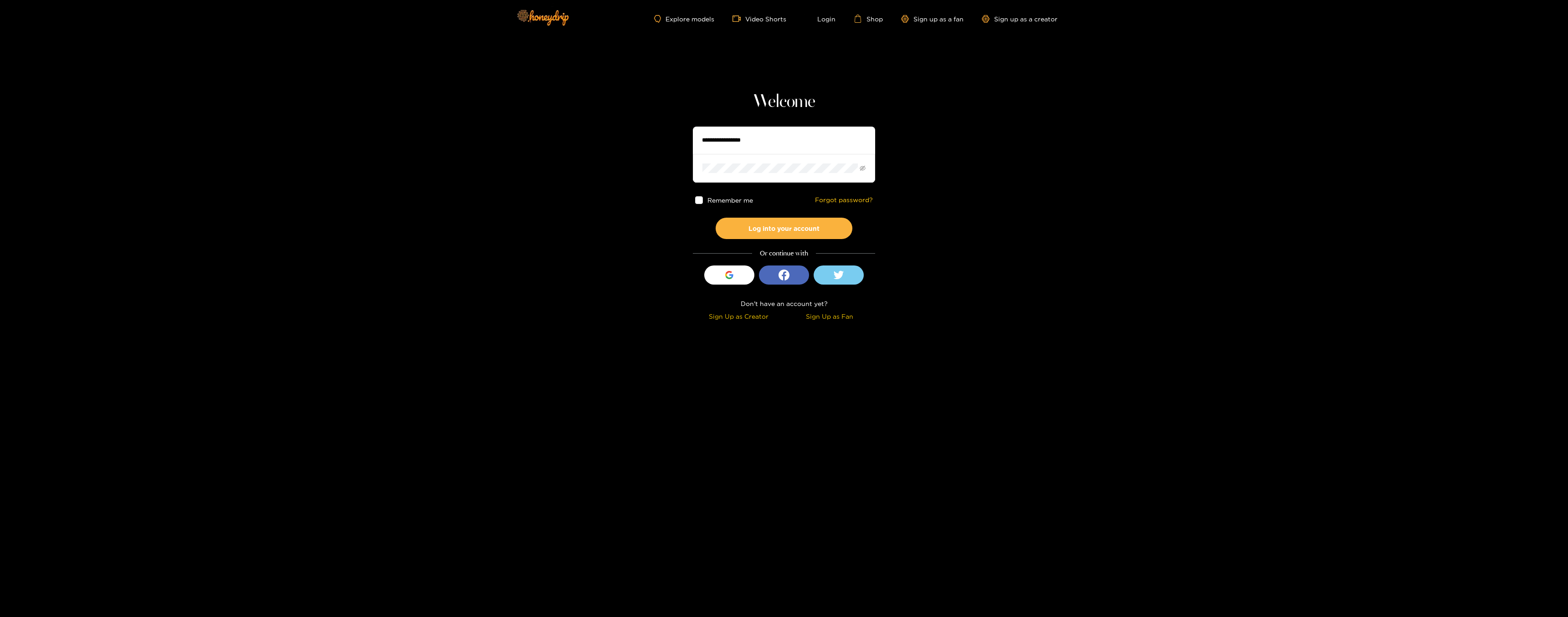
click at [759, 142] on input "text" at bounding box center [784, 140] width 182 height 27
type input "**********"
click at [715, 217] on button "Log into your account" at bounding box center [784, 228] width 137 height 21
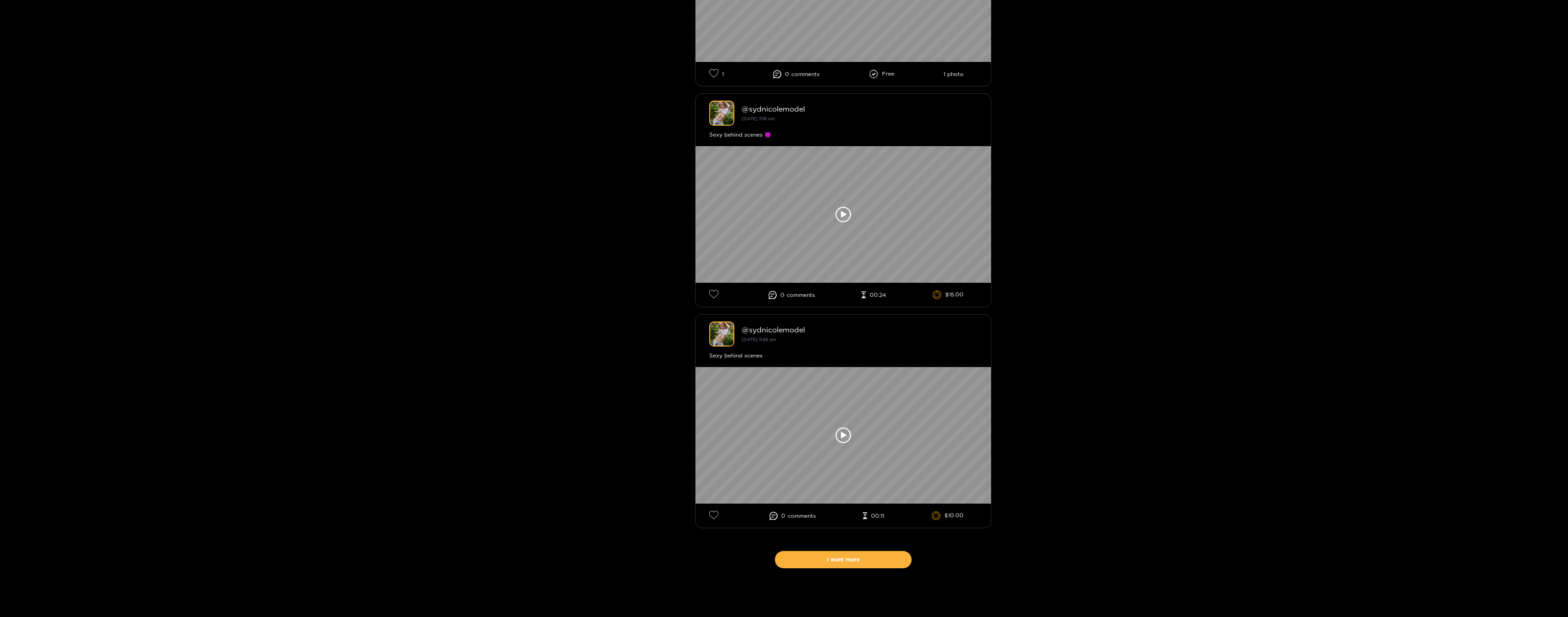
scroll to position [5563, 0]
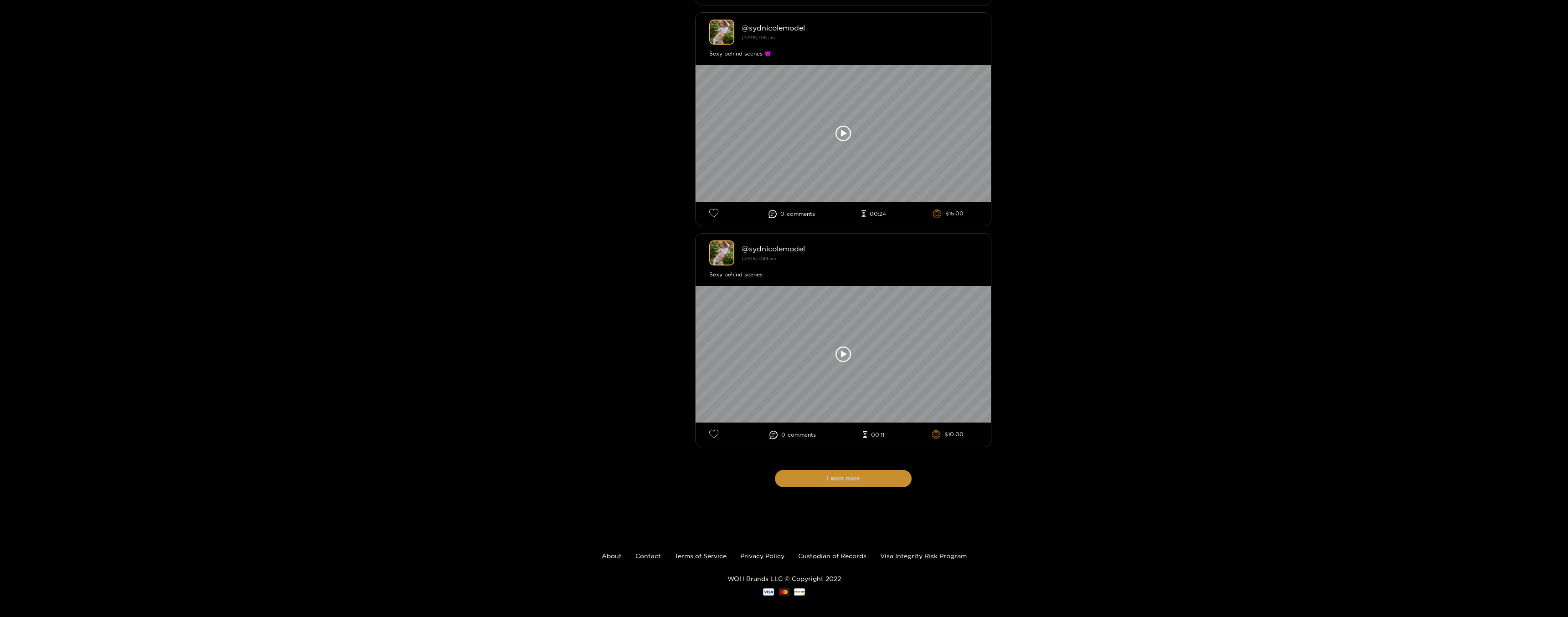
click at [907, 471] on button "I want more" at bounding box center [843, 478] width 137 height 17
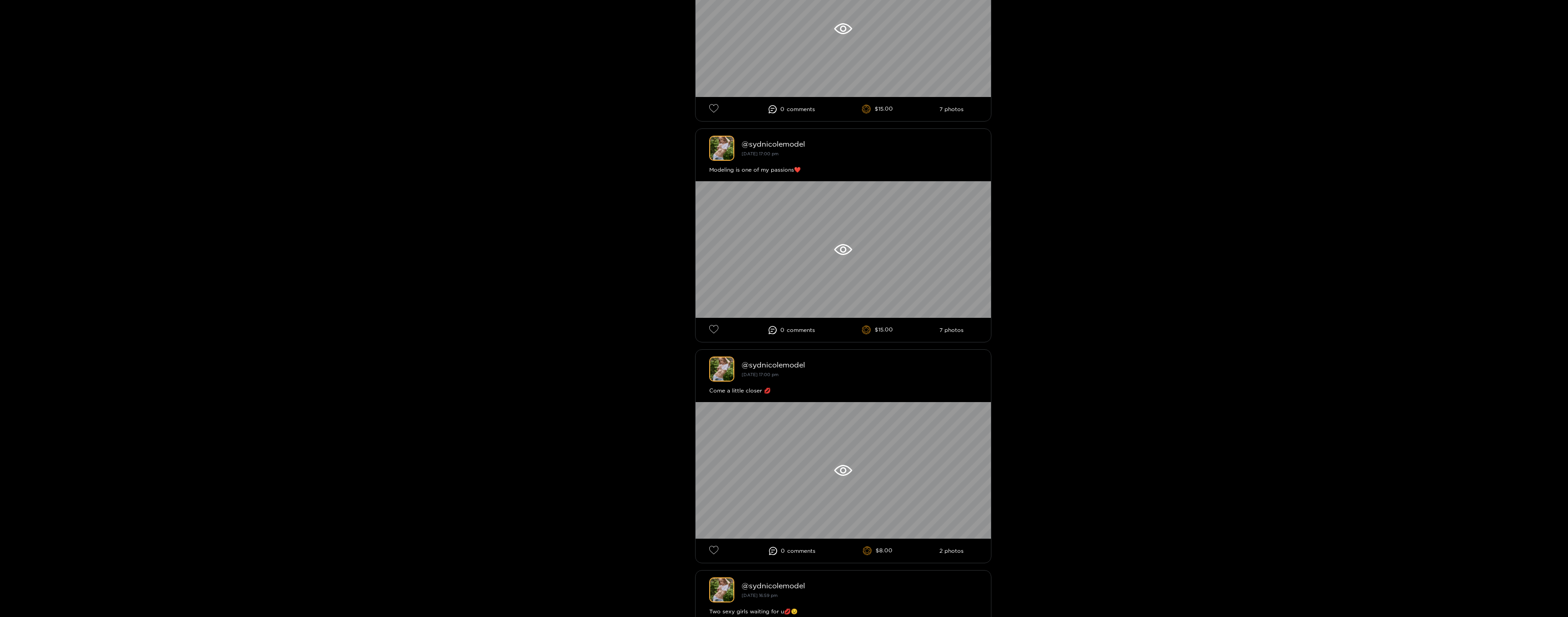
scroll to position [0, 0]
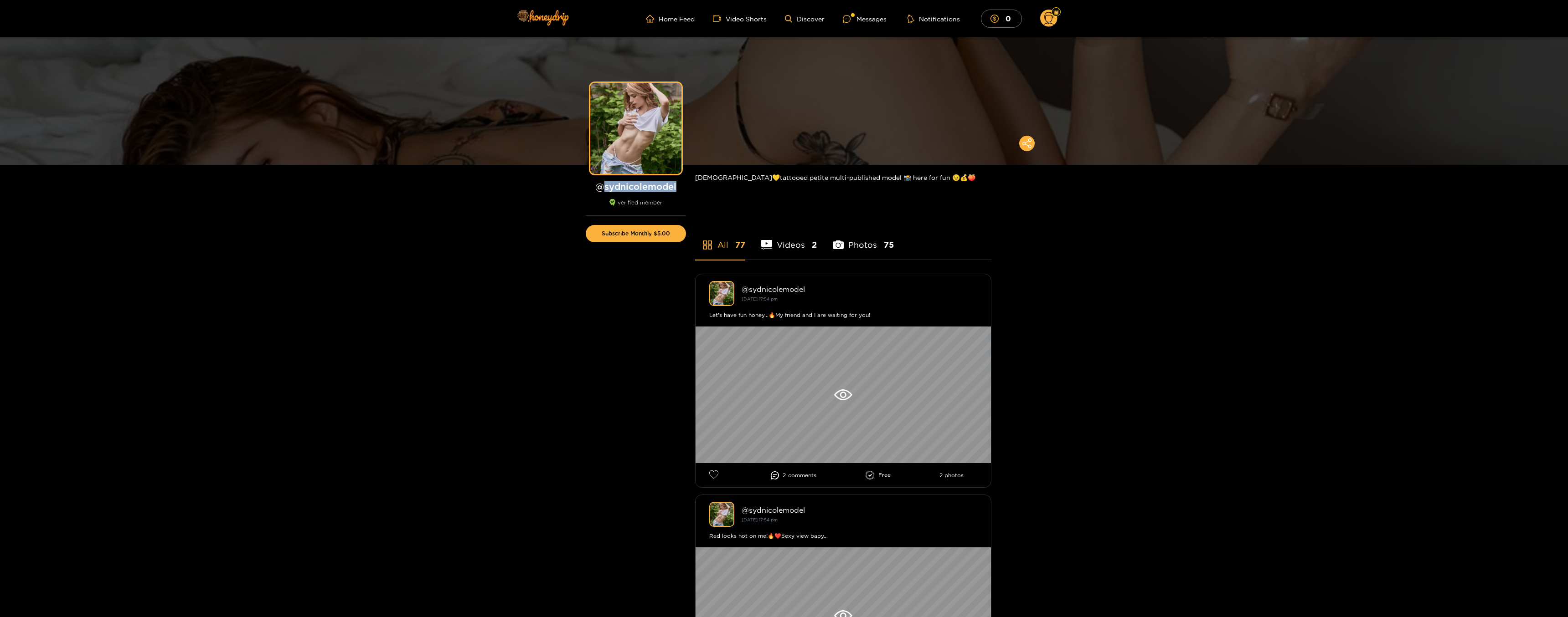
drag, startPoint x: 677, startPoint y: 187, endPoint x: 606, endPoint y: 192, distance: 71.2
click at [606, 192] on h1 "@ sydnicolemodel" at bounding box center [636, 186] width 100 height 12
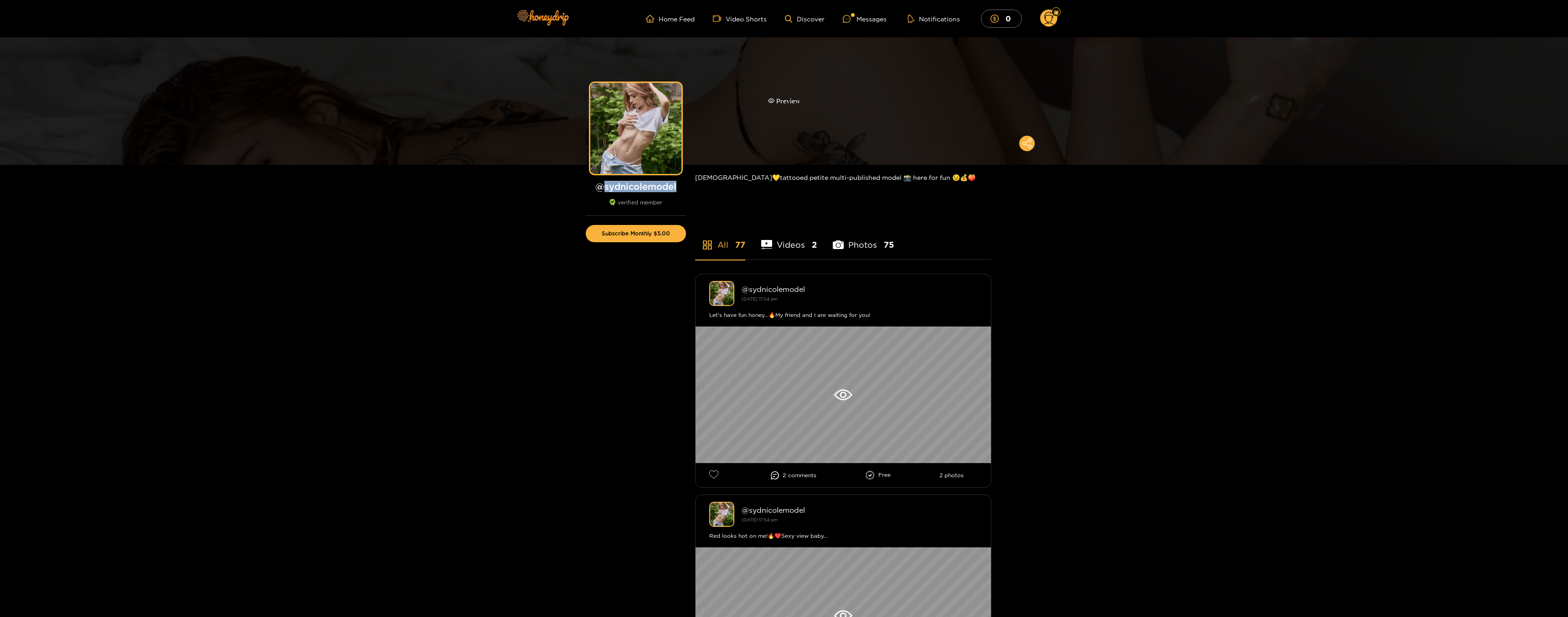
copy h1 "sydnicolemodel"
